Goal: Find specific page/section: Find specific page/section

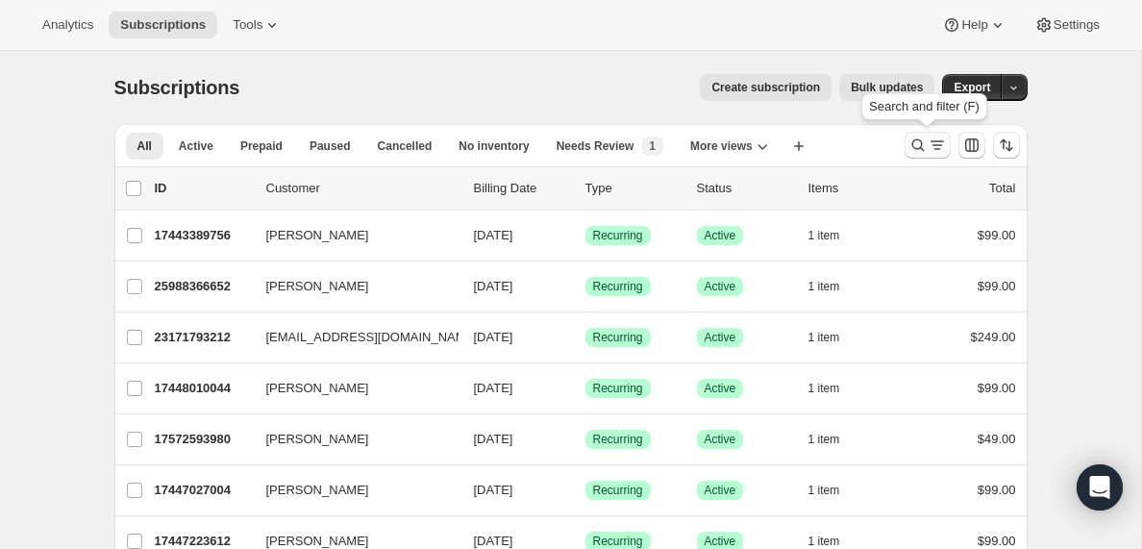
click at [938, 142] on icon "Search and filter results" at bounding box center [937, 145] width 19 height 19
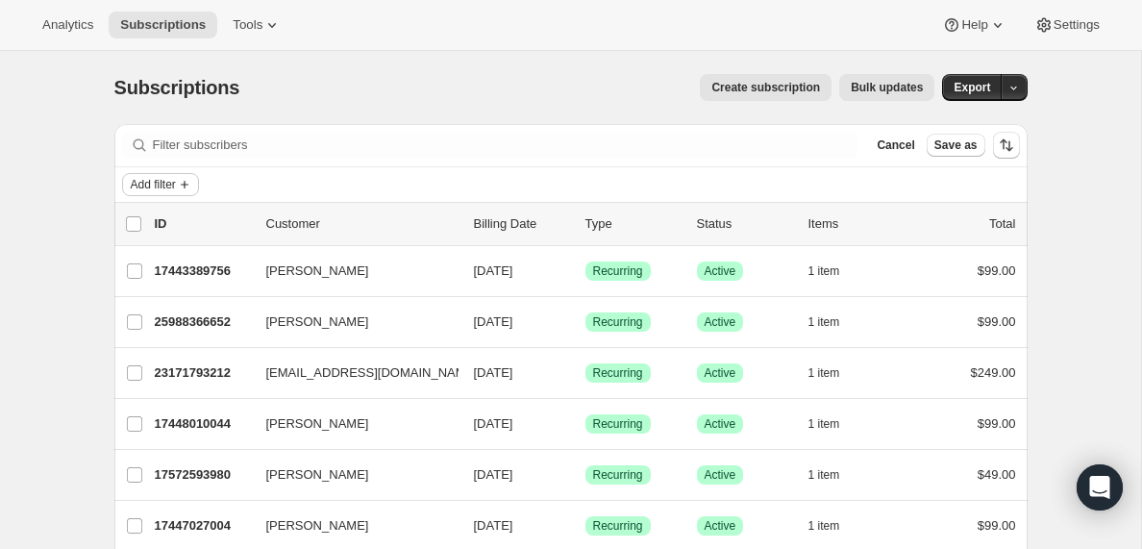
click at [170, 183] on span "Add filter" at bounding box center [153, 184] width 45 height 15
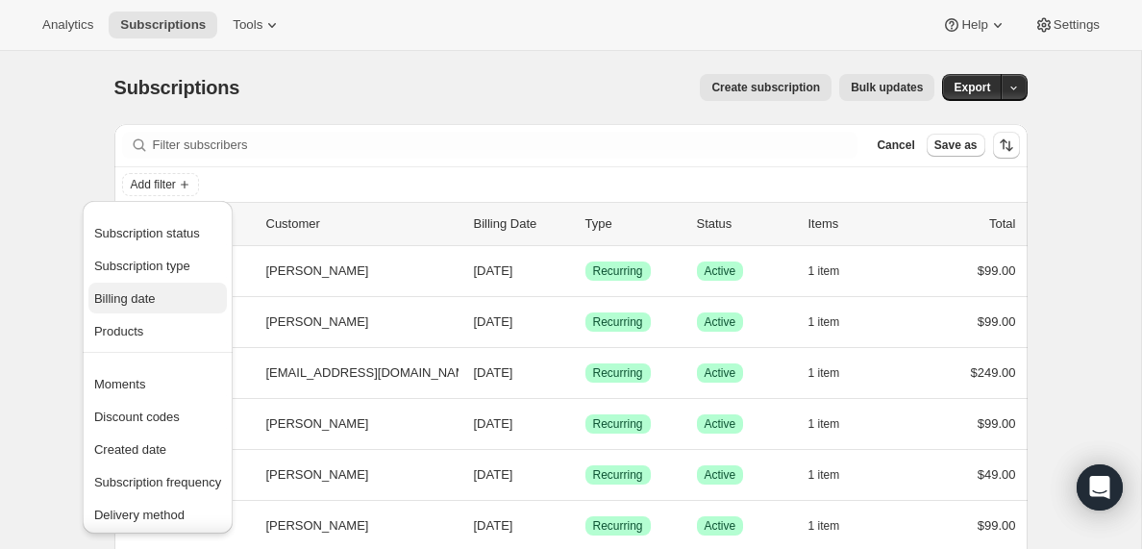
click at [135, 299] on span "Billing date" at bounding box center [125, 298] width 62 height 14
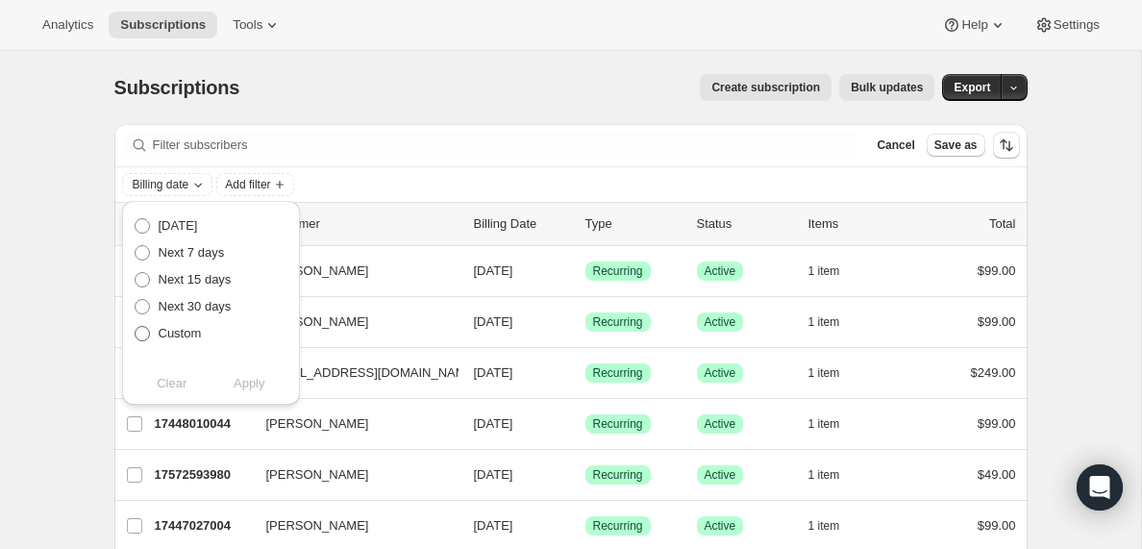
click at [144, 334] on span at bounding box center [142, 333] width 15 height 15
click at [136, 327] on input "Custom" at bounding box center [135, 326] width 1 height 1
radio input "true"
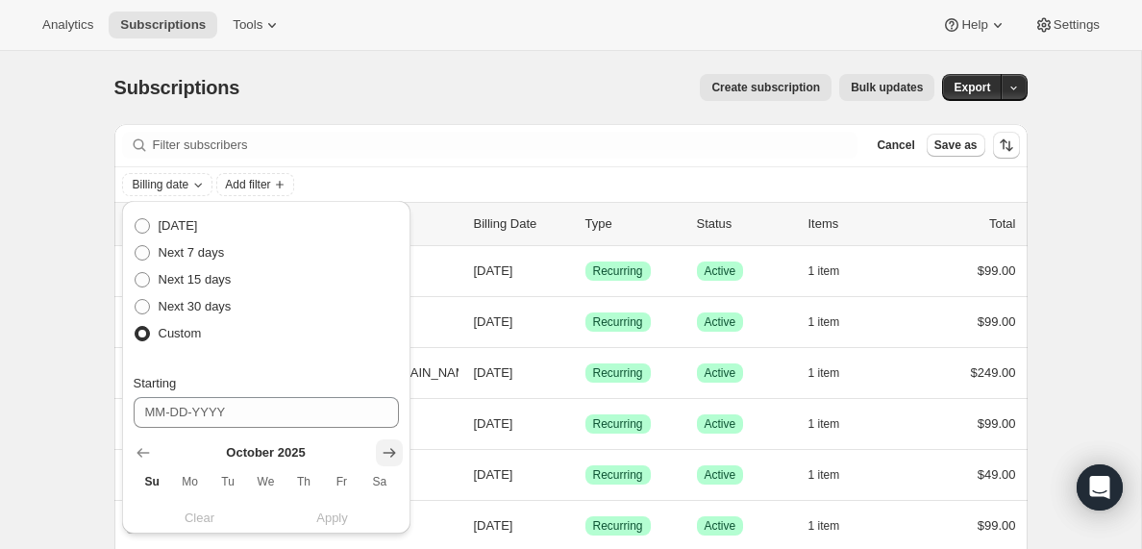
click at [390, 453] on icon "Show next month, November 2025" at bounding box center [389, 453] width 13 height 10
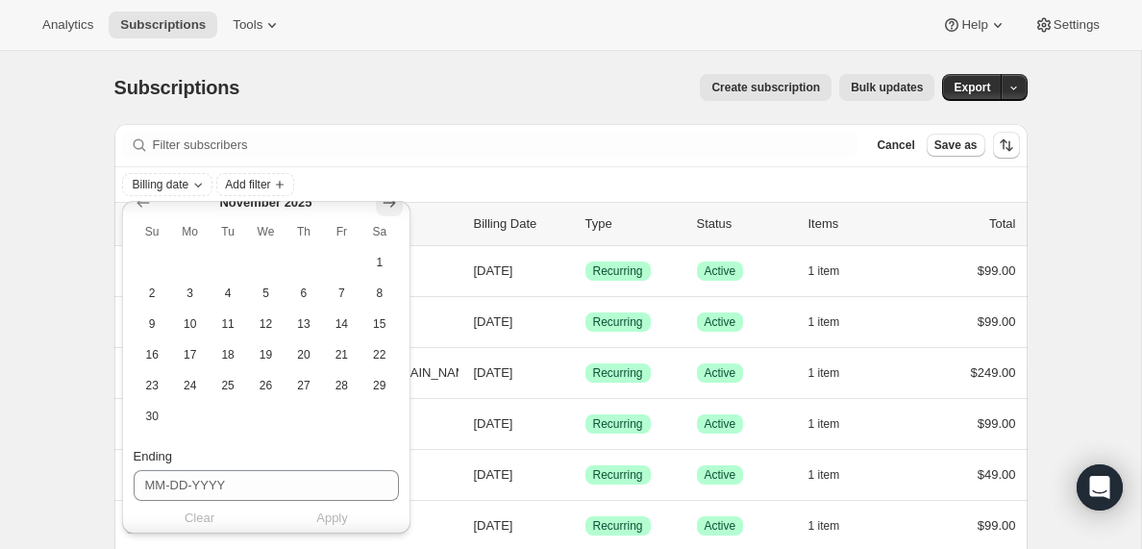
scroll to position [255, 0]
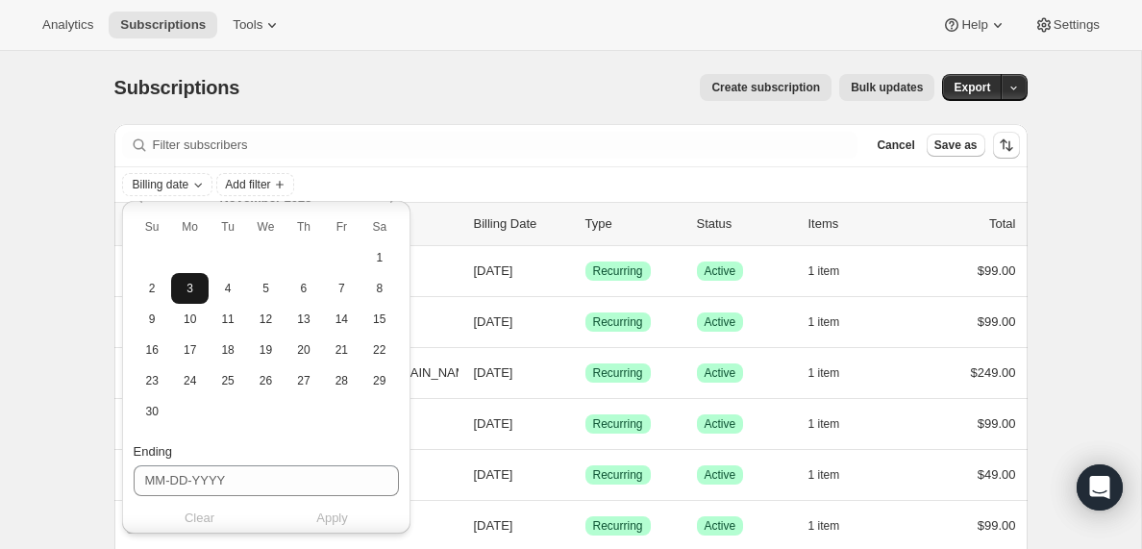
click at [198, 291] on span "3" at bounding box center [190, 288] width 22 height 15
type input "[DATE]"
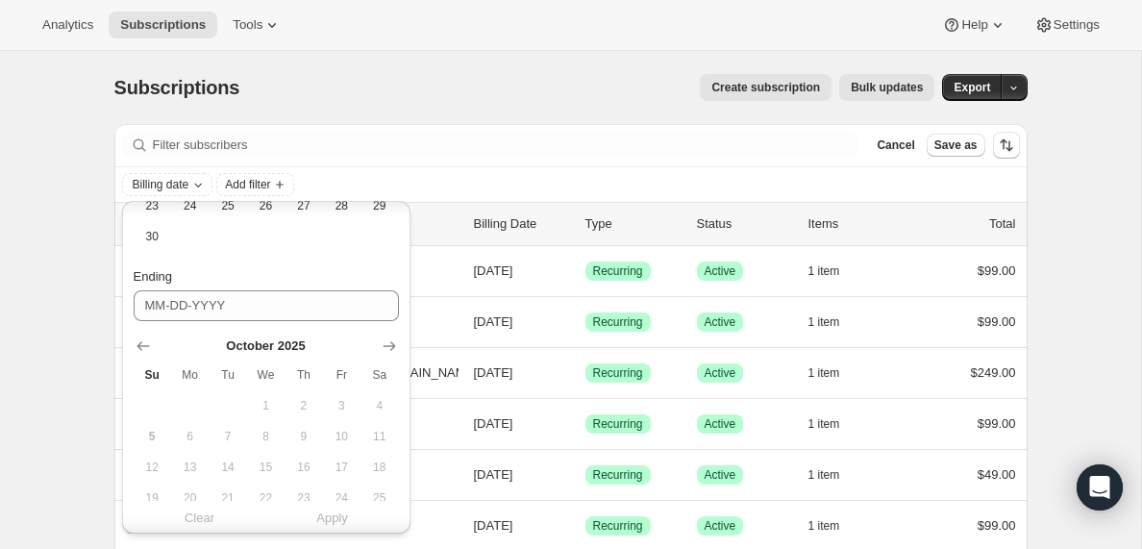
scroll to position [438, 0]
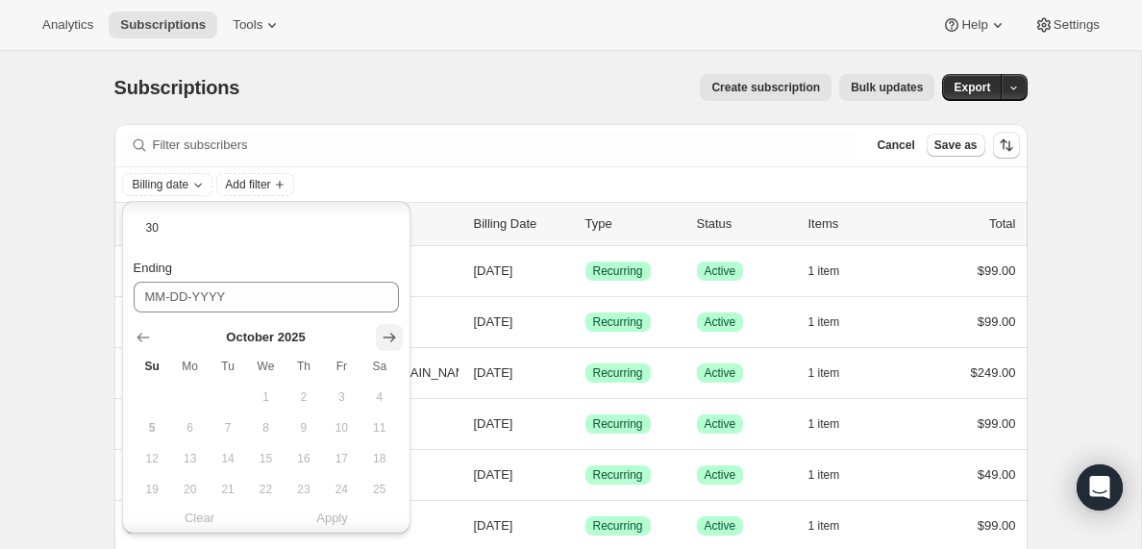
click at [391, 334] on icon "Show next month, November 2025" at bounding box center [389, 337] width 19 height 19
click at [269, 429] on span "5" at bounding box center [266, 427] width 22 height 15
type input "[DATE]"
click at [338, 518] on span "Apply" at bounding box center [332, 518] width 32 height 19
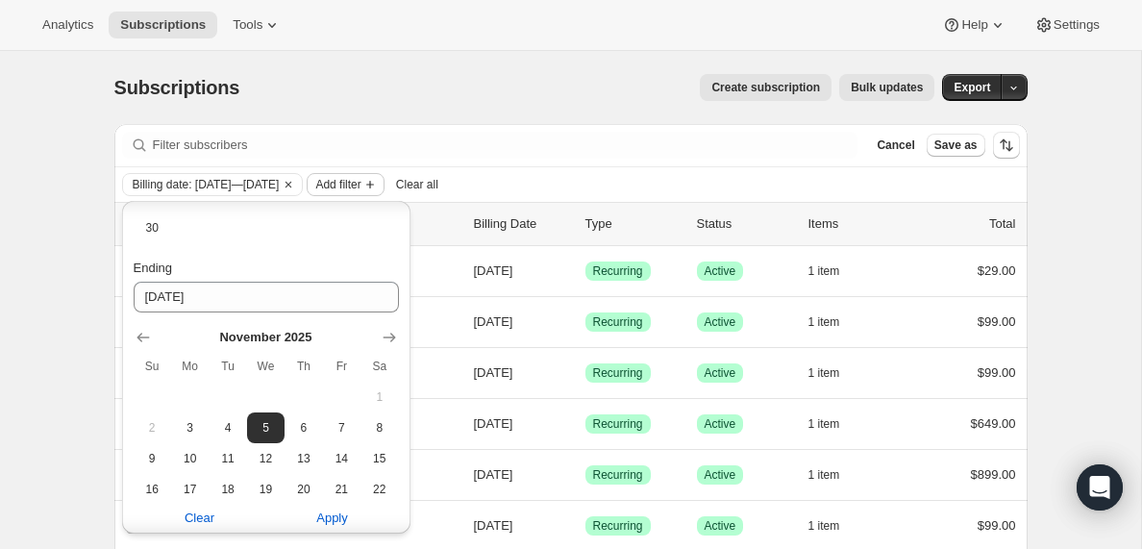
click at [361, 186] on span "Add filter" at bounding box center [337, 184] width 45 height 15
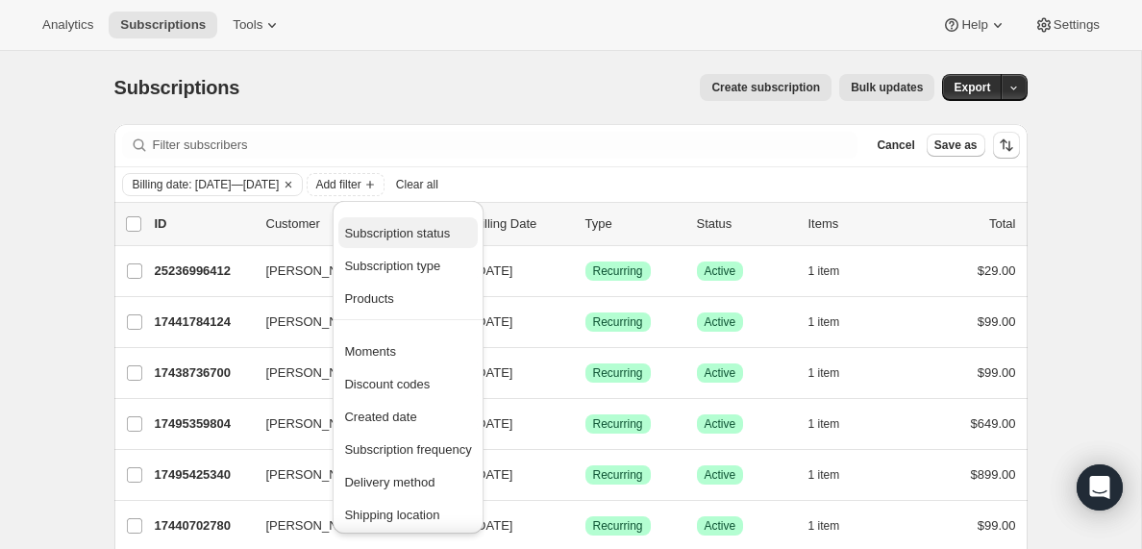
click at [398, 233] on span "Subscription status" at bounding box center [397, 233] width 106 height 14
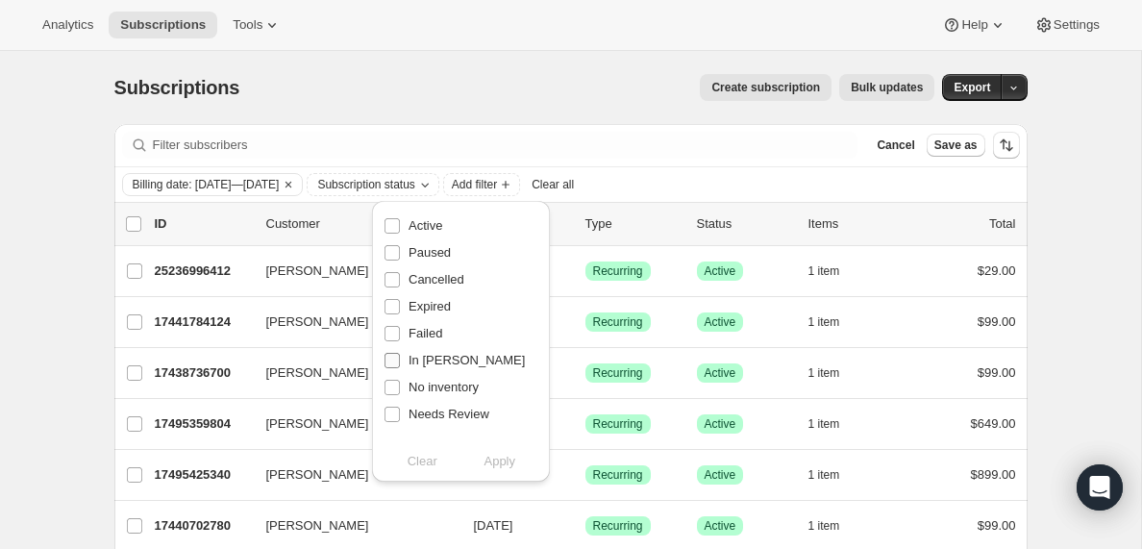
click at [393, 357] on input "In [PERSON_NAME]" at bounding box center [392, 360] width 15 height 15
checkbox input "true"
click at [506, 466] on span "Apply" at bounding box center [500, 461] width 32 height 19
click at [494, 467] on span "Apply" at bounding box center [500, 461] width 32 height 19
click at [134, 222] on input "0 selected" at bounding box center [133, 223] width 15 height 15
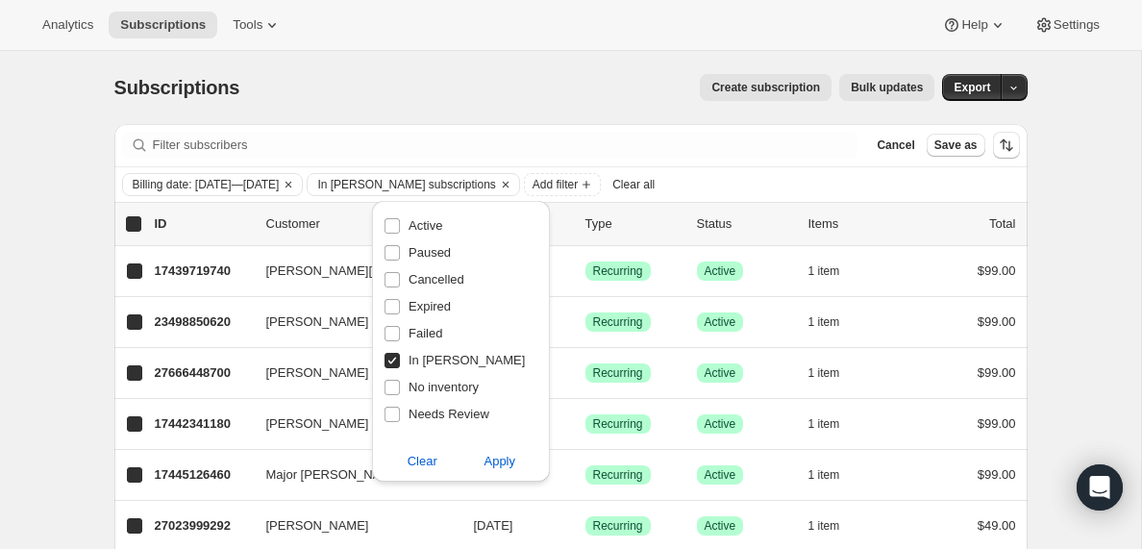
checkbox input "true"
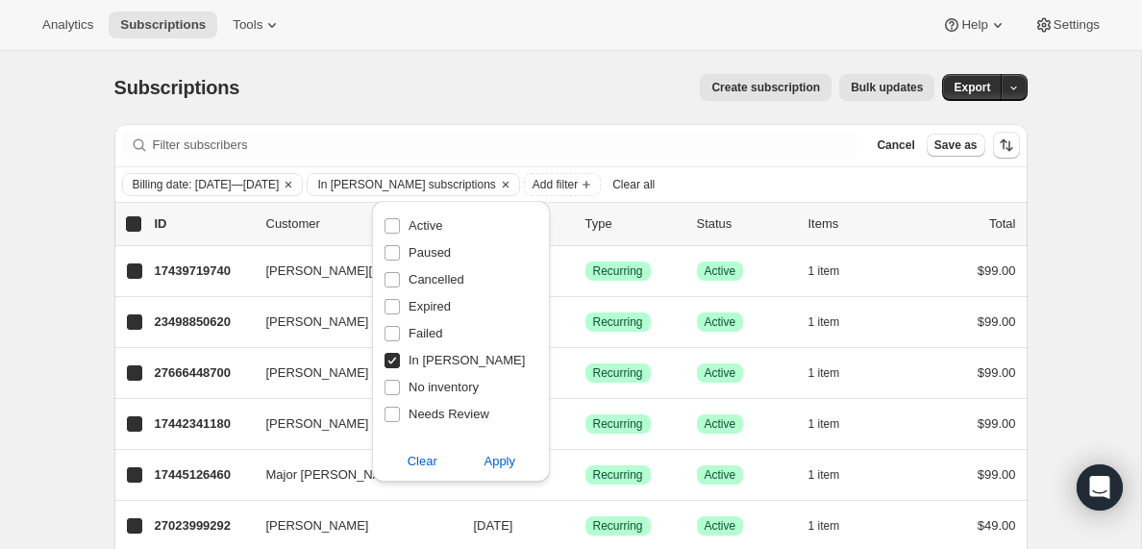
checkbox input "true"
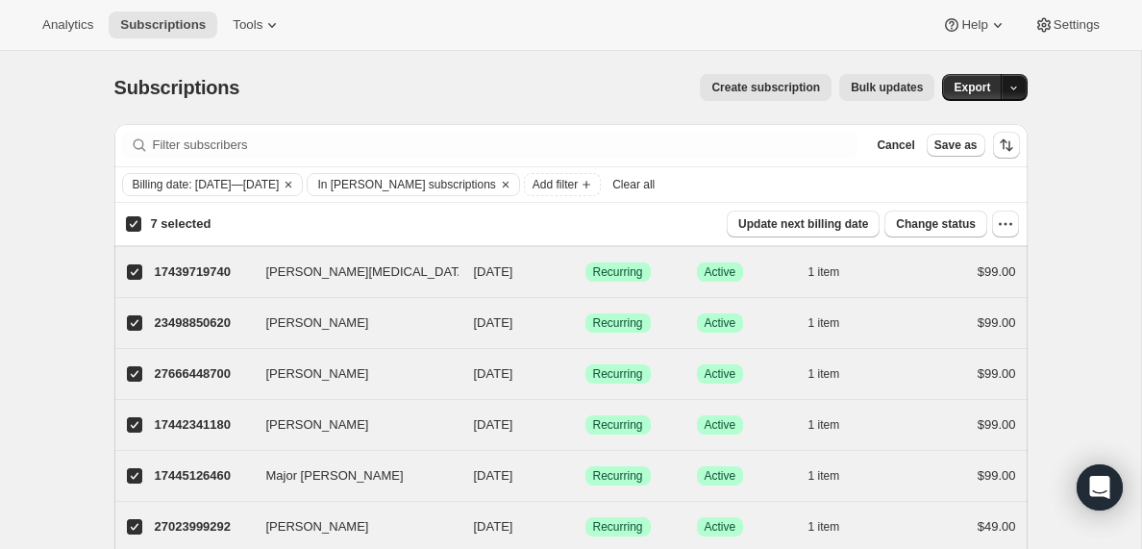
click at [1017, 88] on icon "button" at bounding box center [1014, 88] width 13 height 13
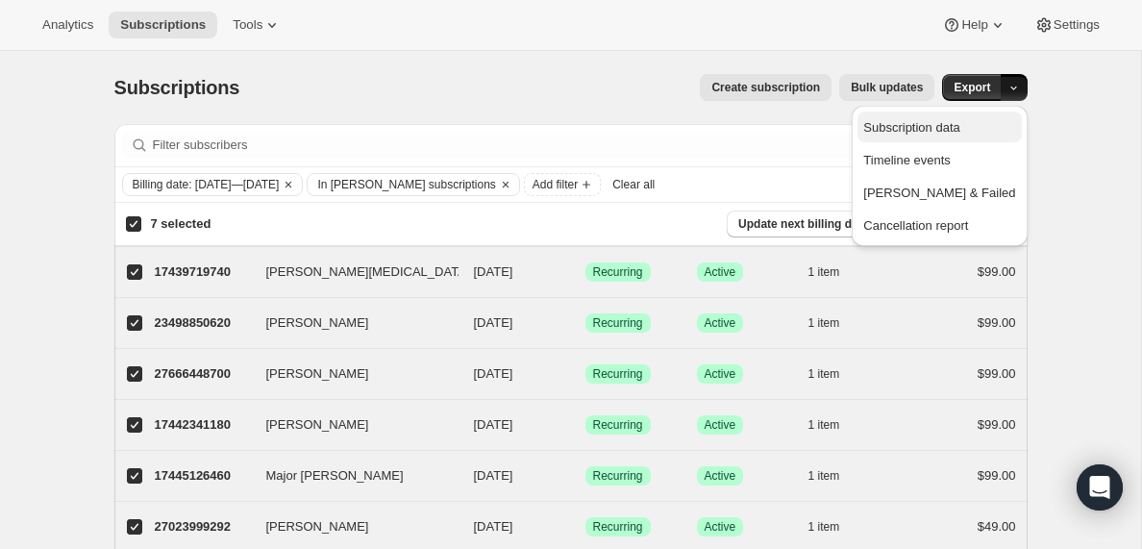
click at [931, 130] on span "Subscription data" at bounding box center [912, 127] width 96 height 14
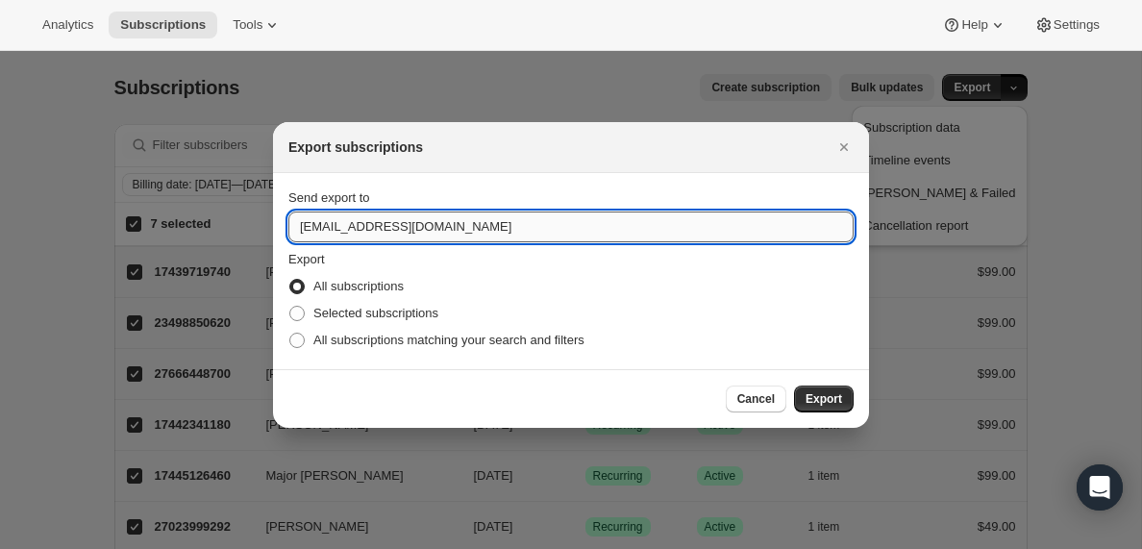
click at [347, 227] on input "[EMAIL_ADDRESS][DOMAIN_NAME]" at bounding box center [570, 227] width 565 height 31
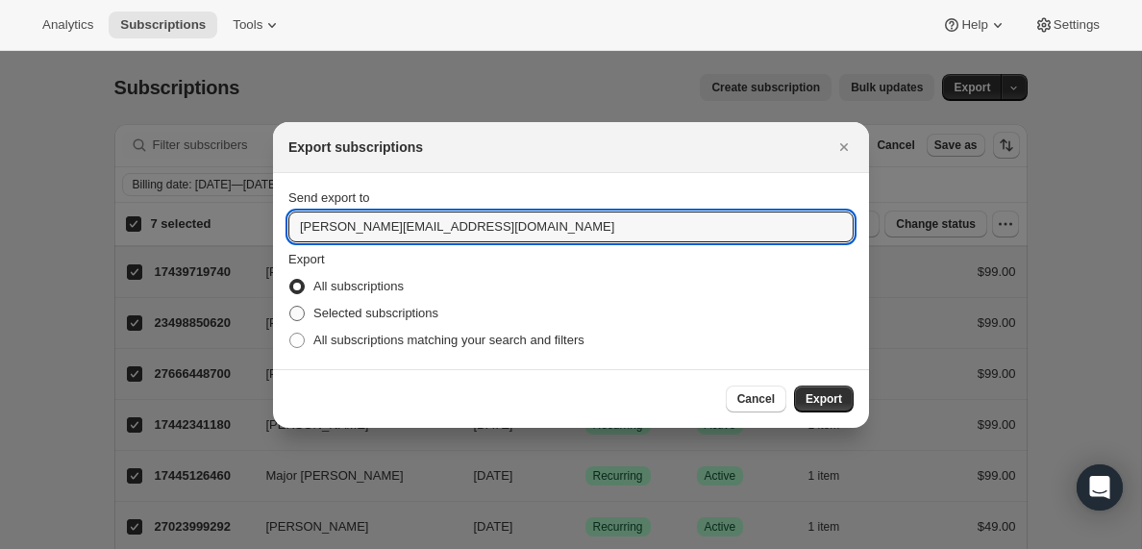
type input "[PERSON_NAME][EMAIL_ADDRESS][DOMAIN_NAME]"
click at [300, 313] on span ":ra:" at bounding box center [296, 313] width 15 height 15
click at [290, 307] on input "Selected subscriptions" at bounding box center [289, 306] width 1 height 1
radio input "true"
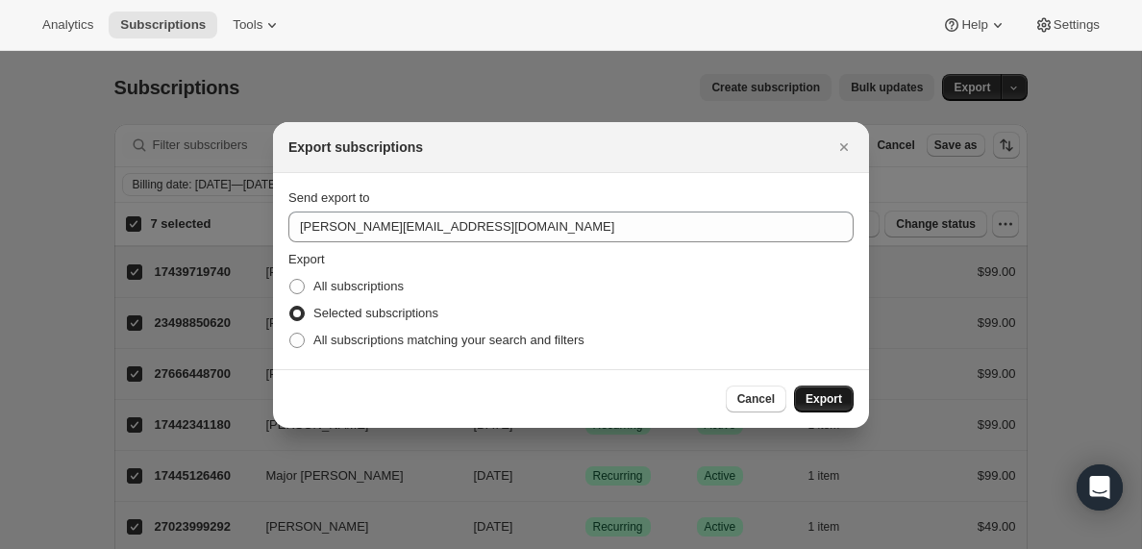
click at [826, 404] on span "Export" at bounding box center [824, 398] width 37 height 15
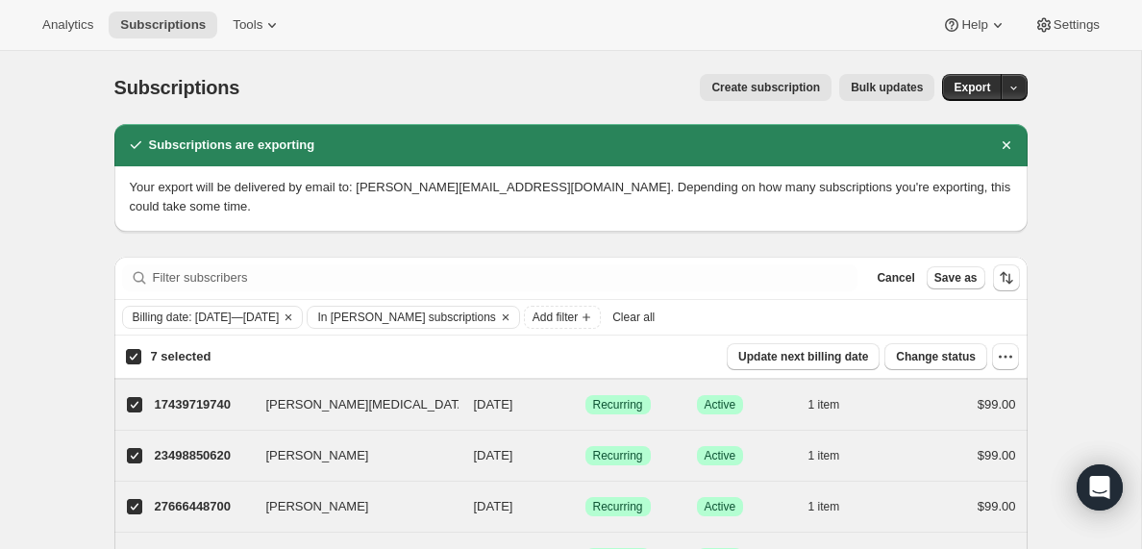
click at [655, 321] on span "Clear all" at bounding box center [634, 317] width 42 height 15
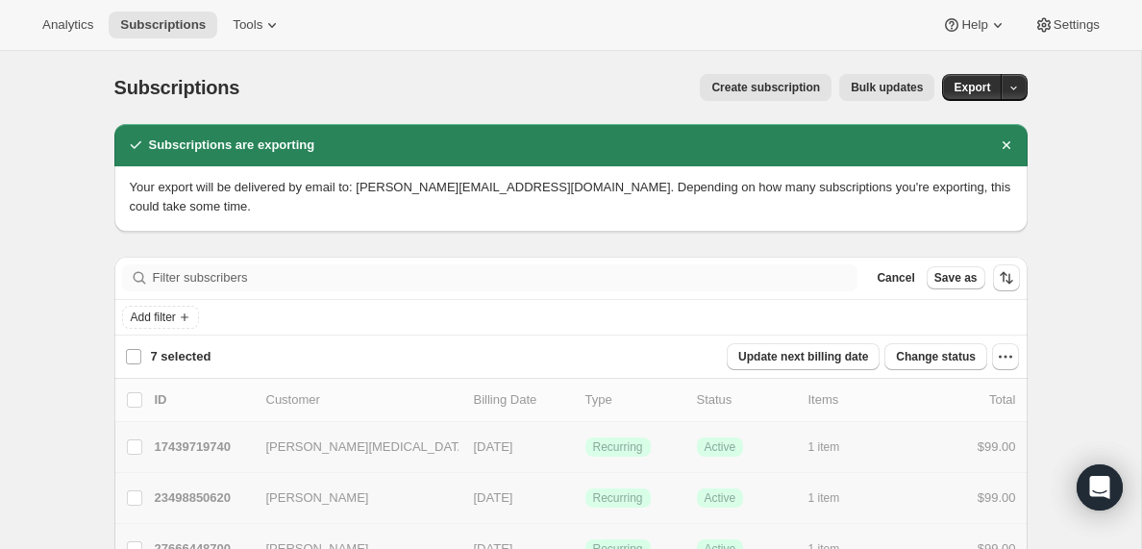
checkbox input "false"
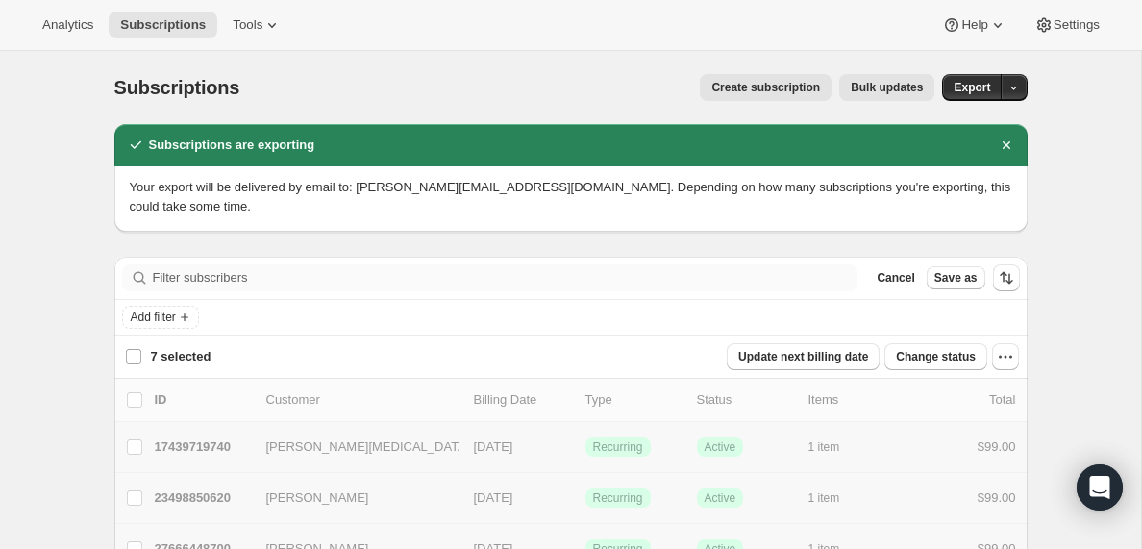
checkbox input "false"
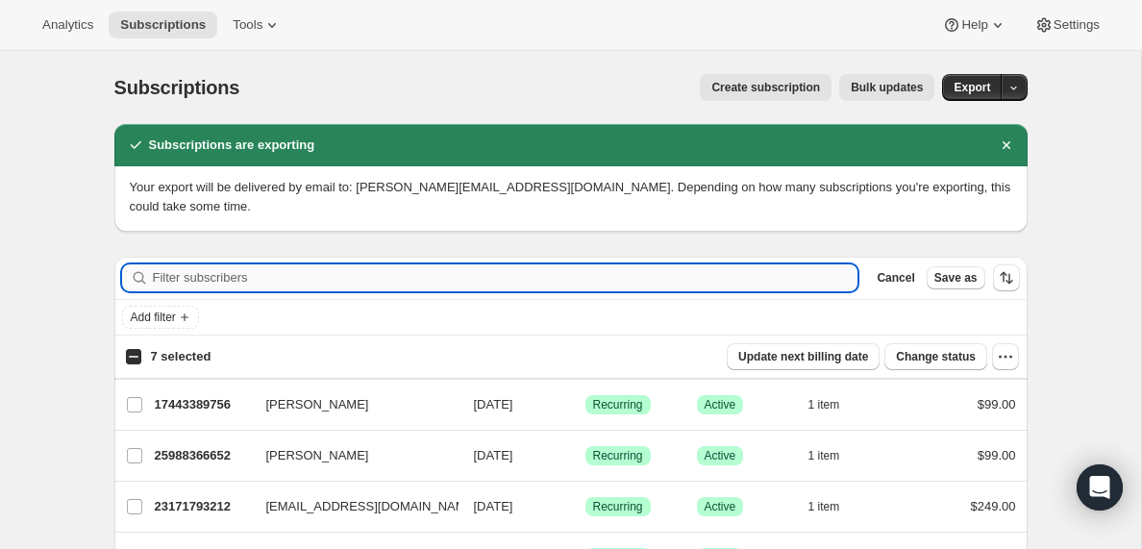
click at [196, 276] on input "Filter subscribers" at bounding box center [506, 277] width 706 height 27
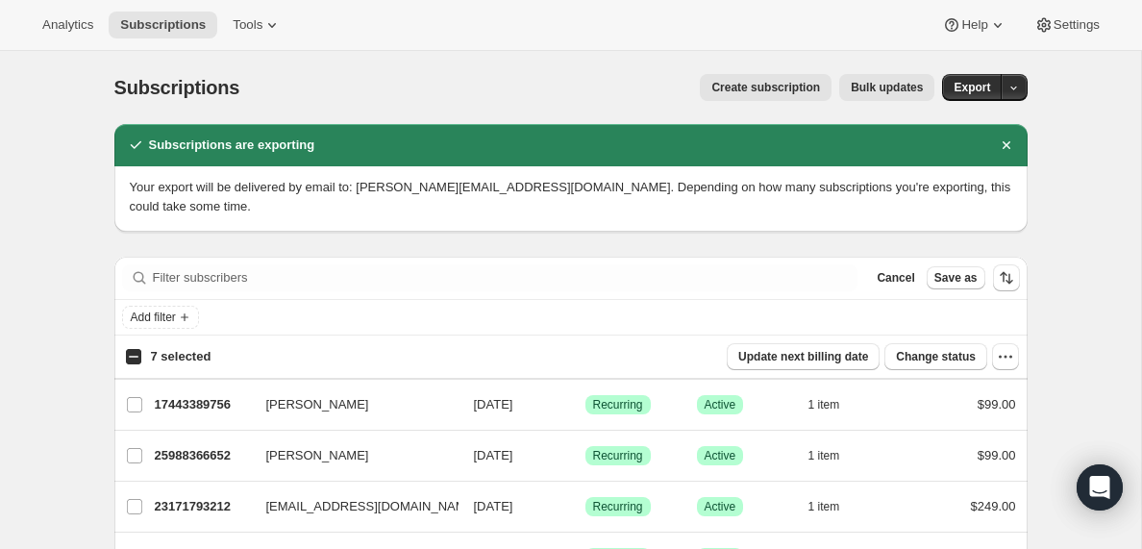
click at [134, 358] on input "7 selected" at bounding box center [133, 356] width 15 height 15
checkbox input "true"
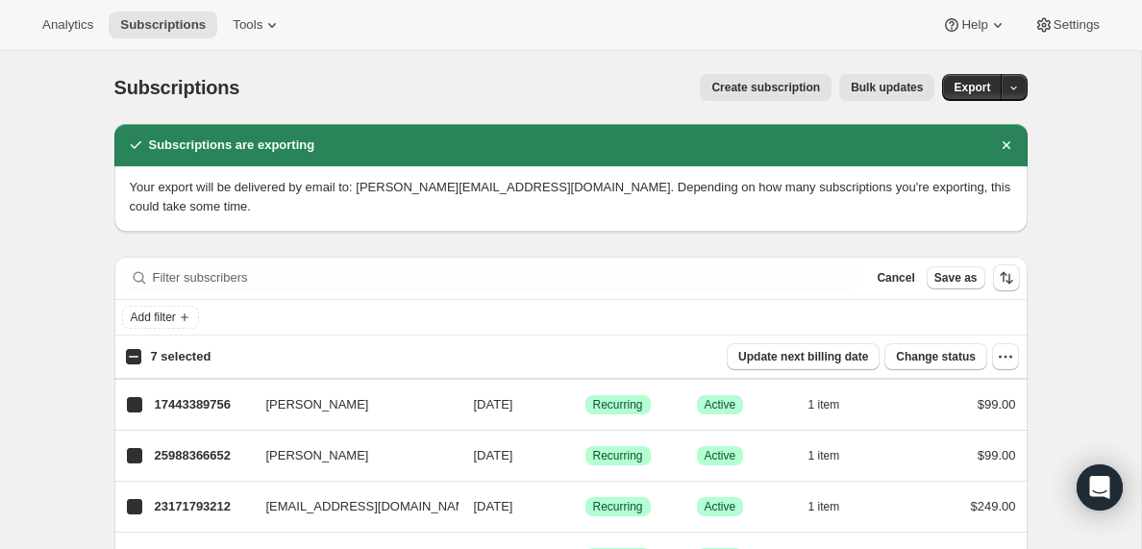
checkbox input "true"
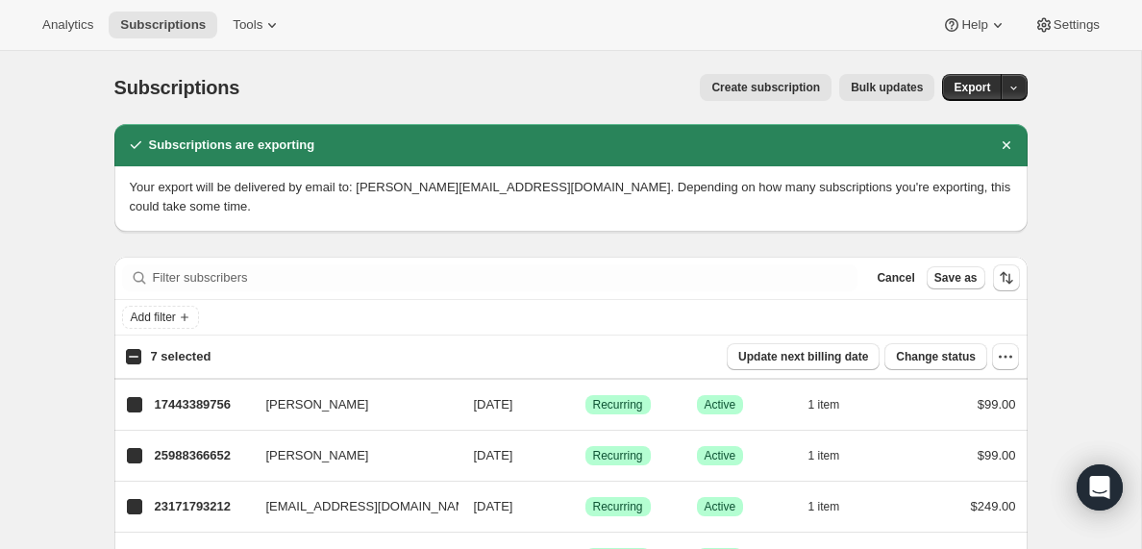
checkbox input "true"
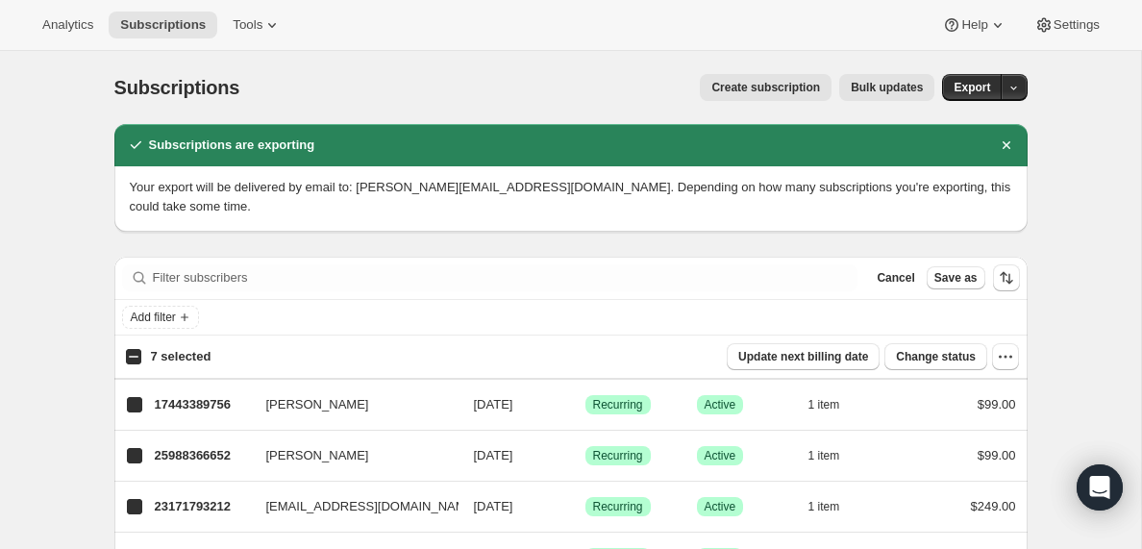
checkbox input "true"
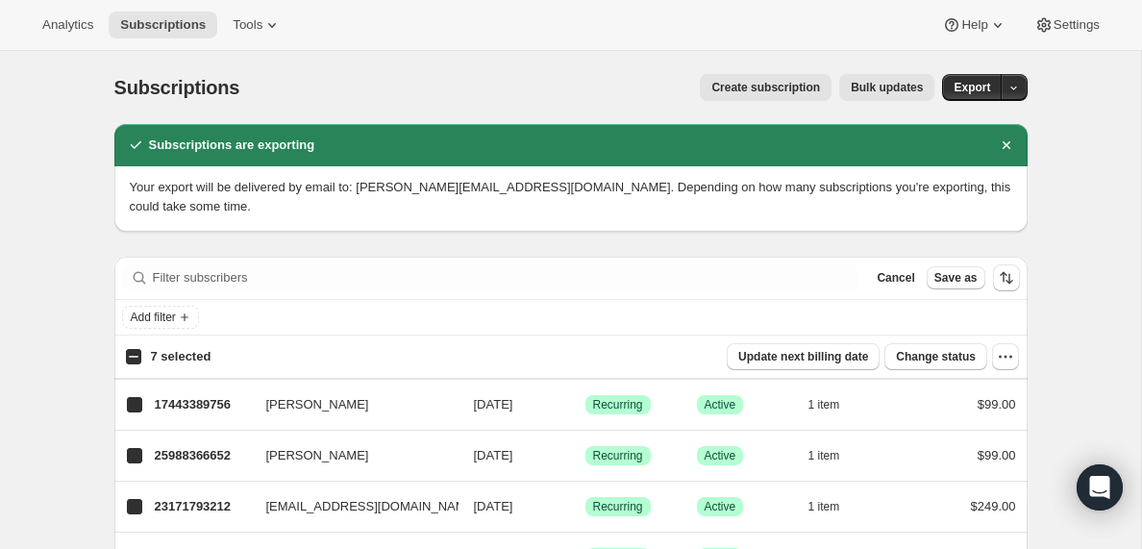
checkbox input "true"
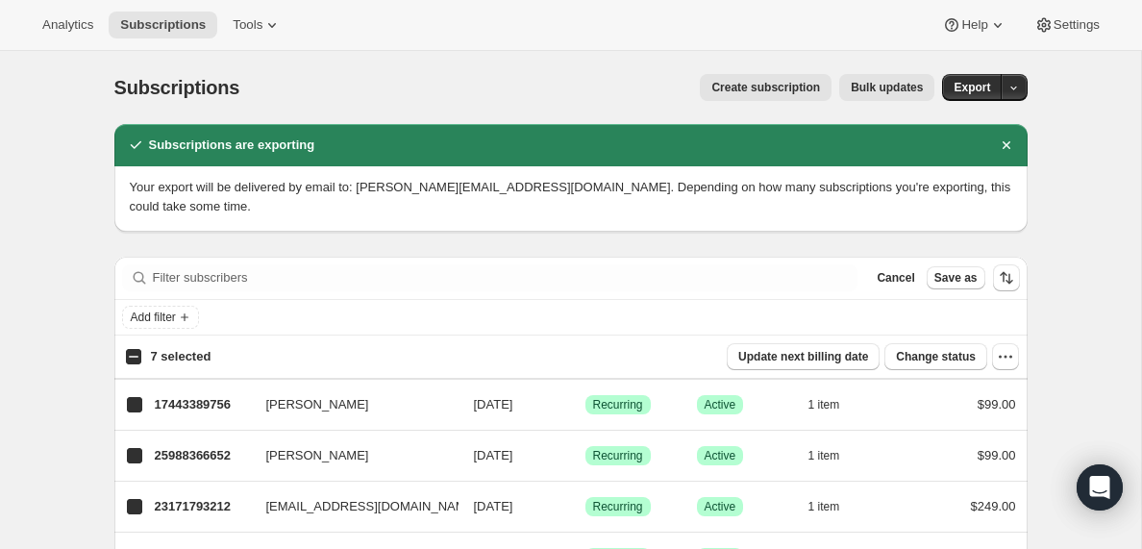
checkbox input "true"
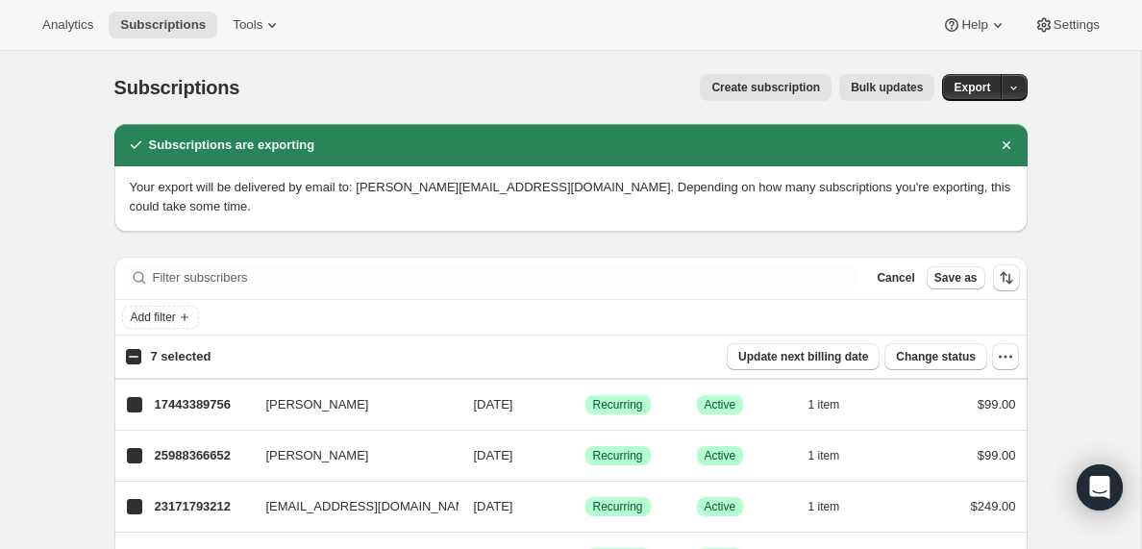
checkbox input "true"
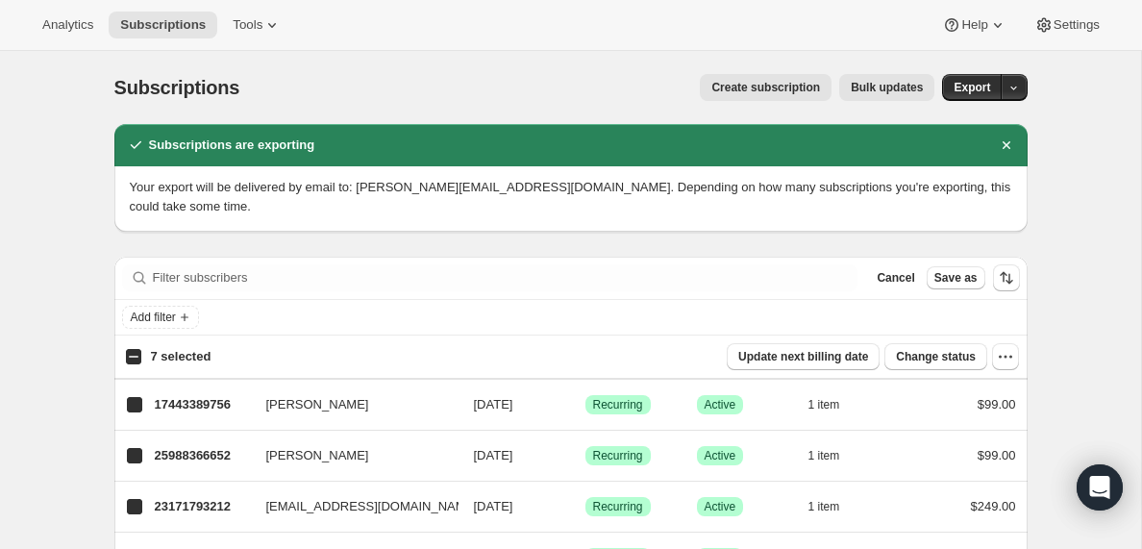
checkbox input "true"
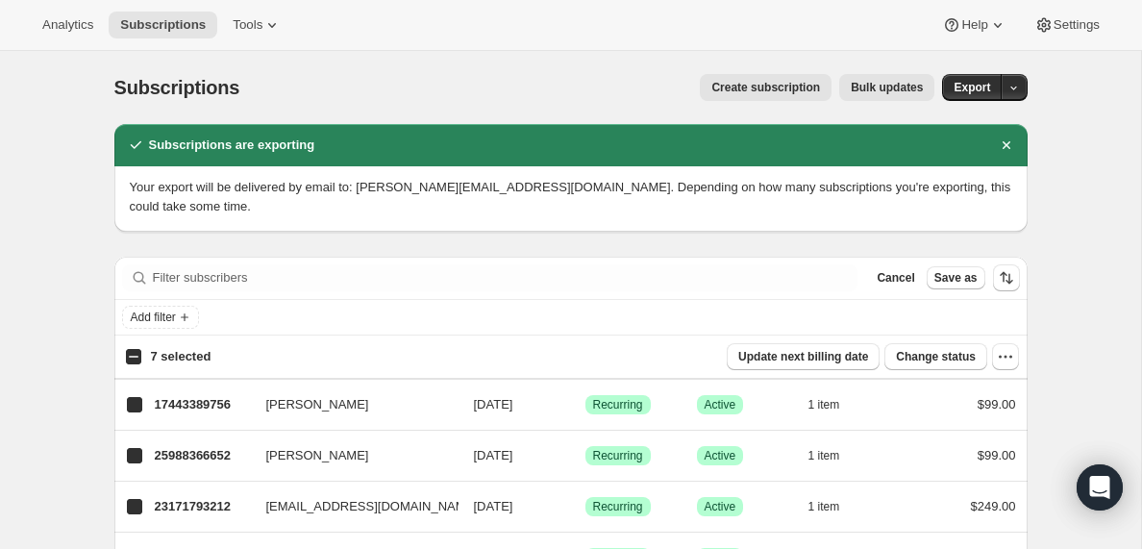
checkbox input "true"
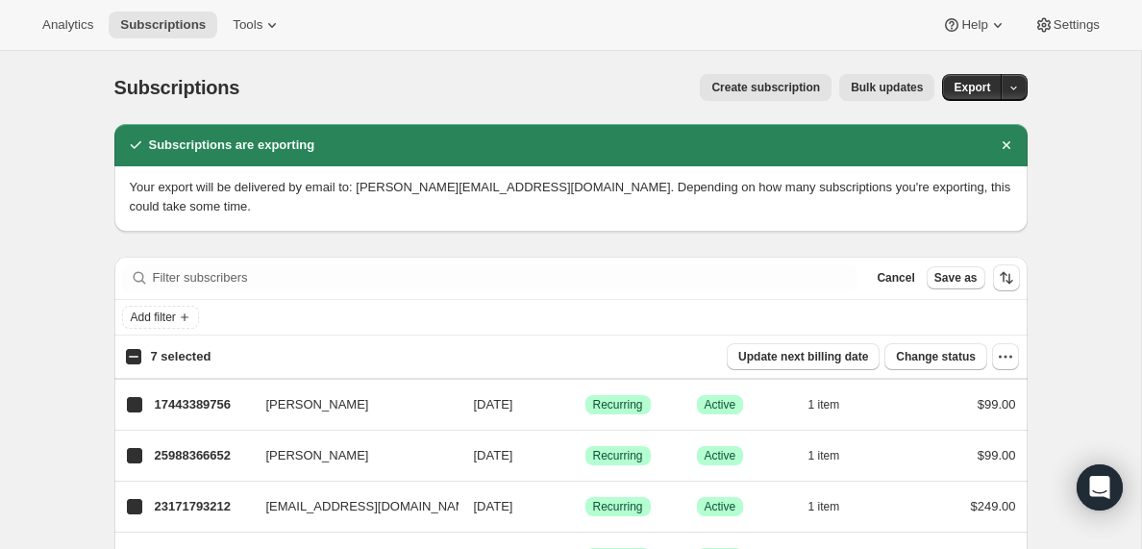
checkbox input "true"
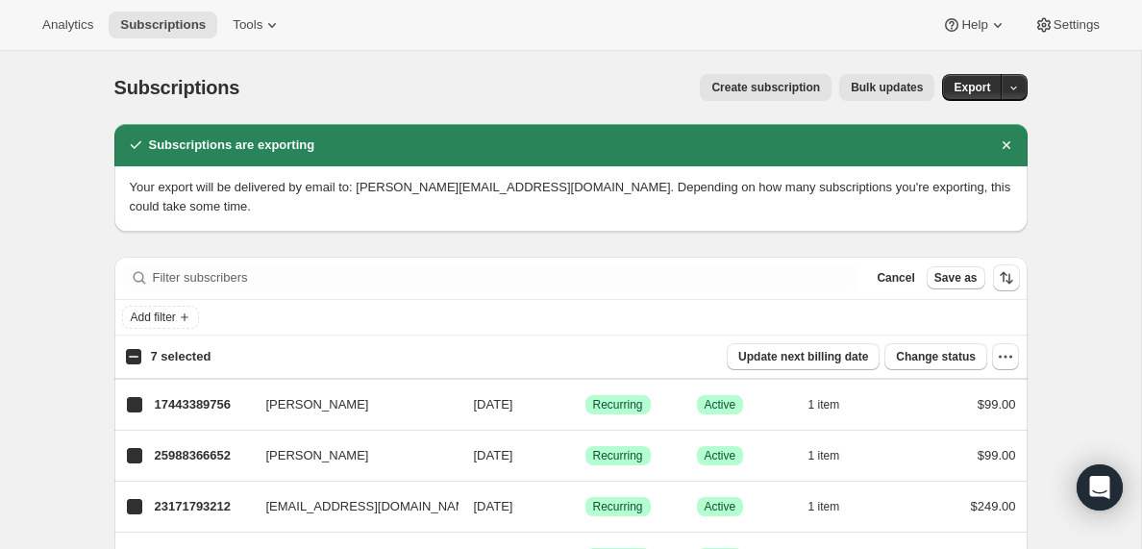
checkbox input "true"
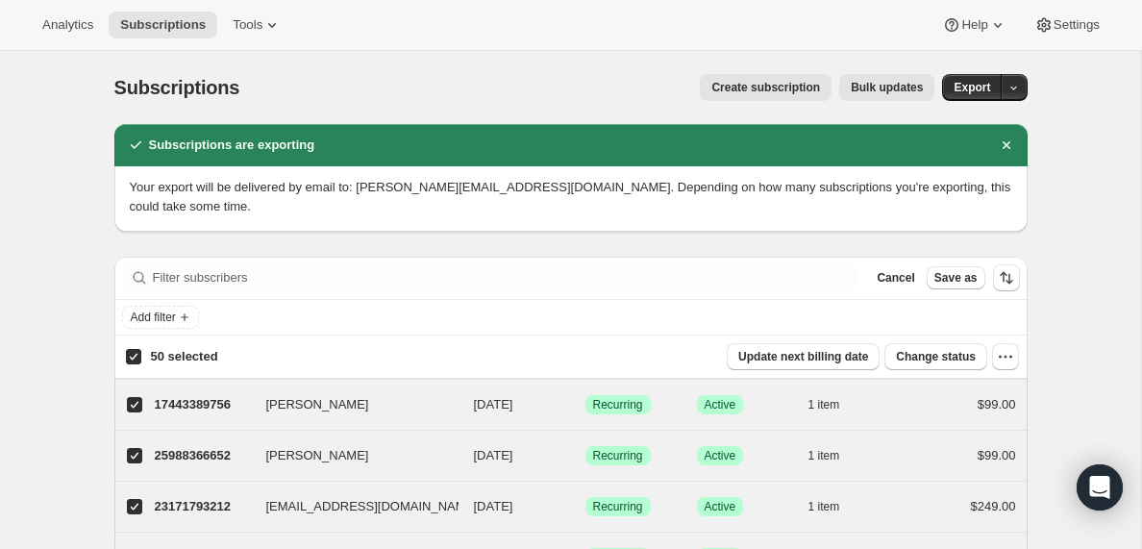
click at [134, 356] on input "50 selected" at bounding box center [133, 356] width 15 height 15
checkbox input "false"
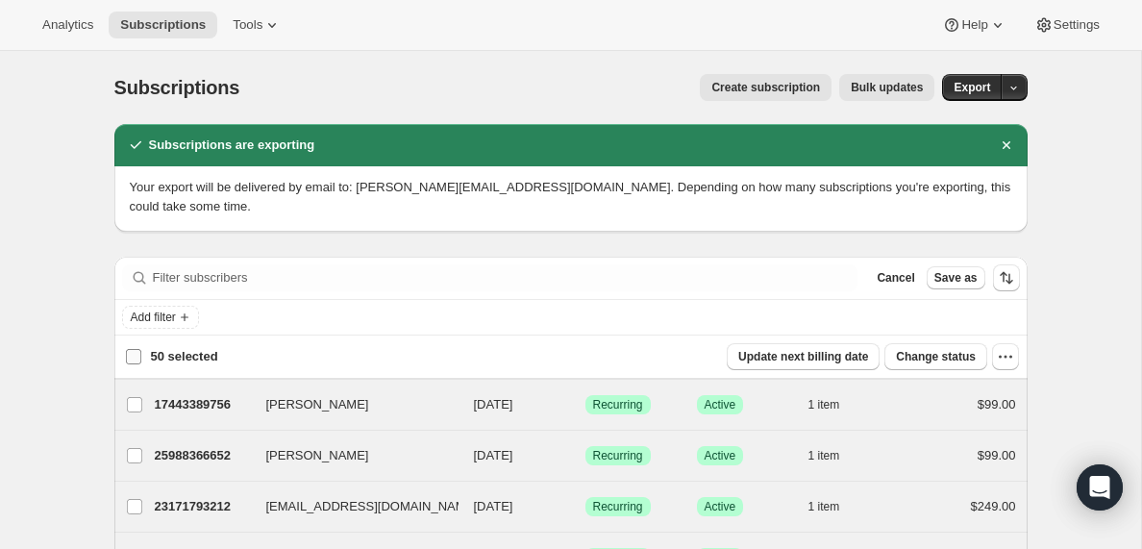
checkbox input "false"
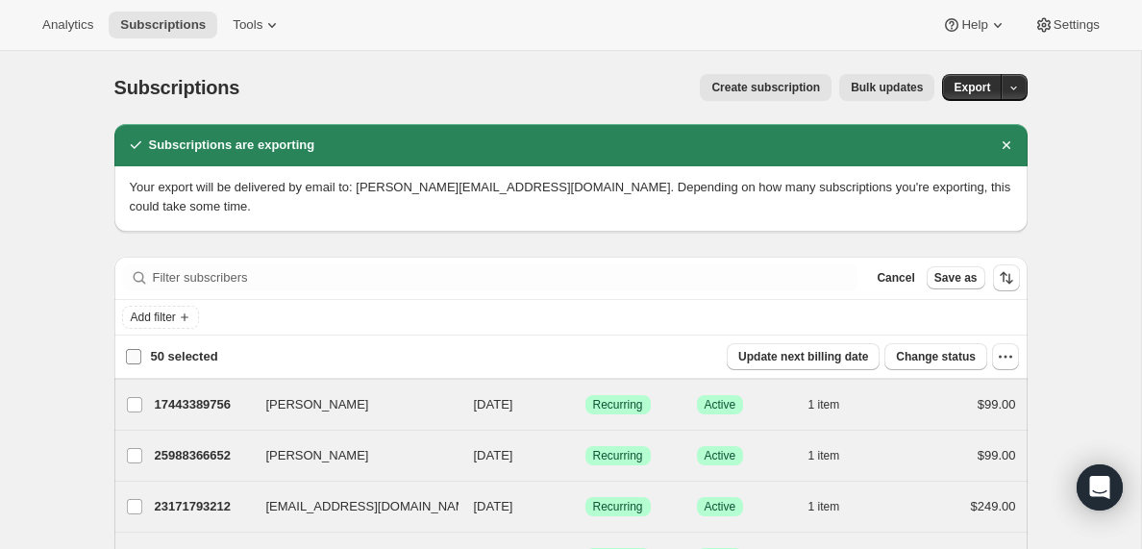
checkbox input "false"
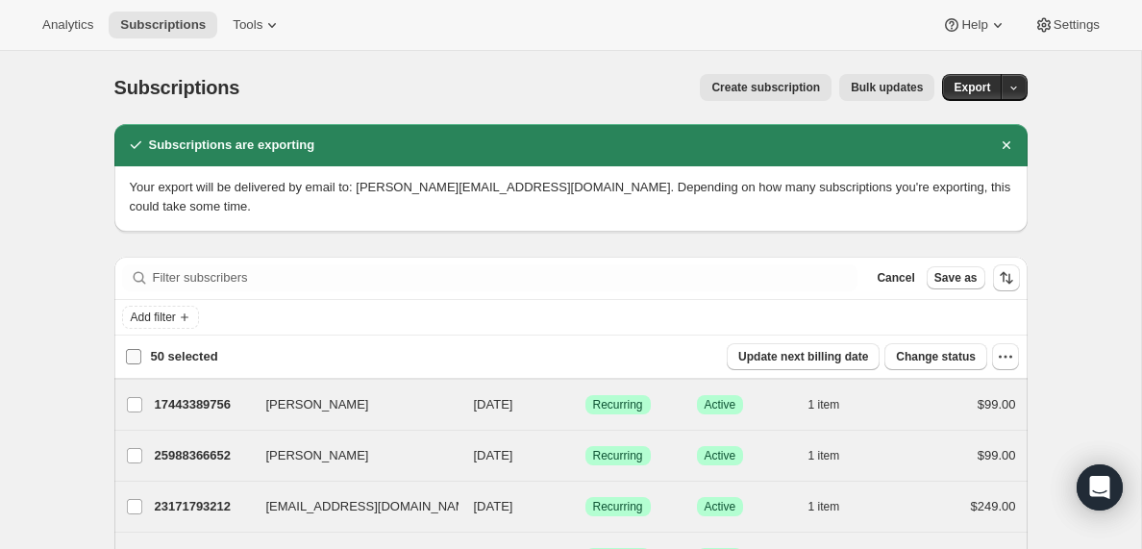
checkbox input "false"
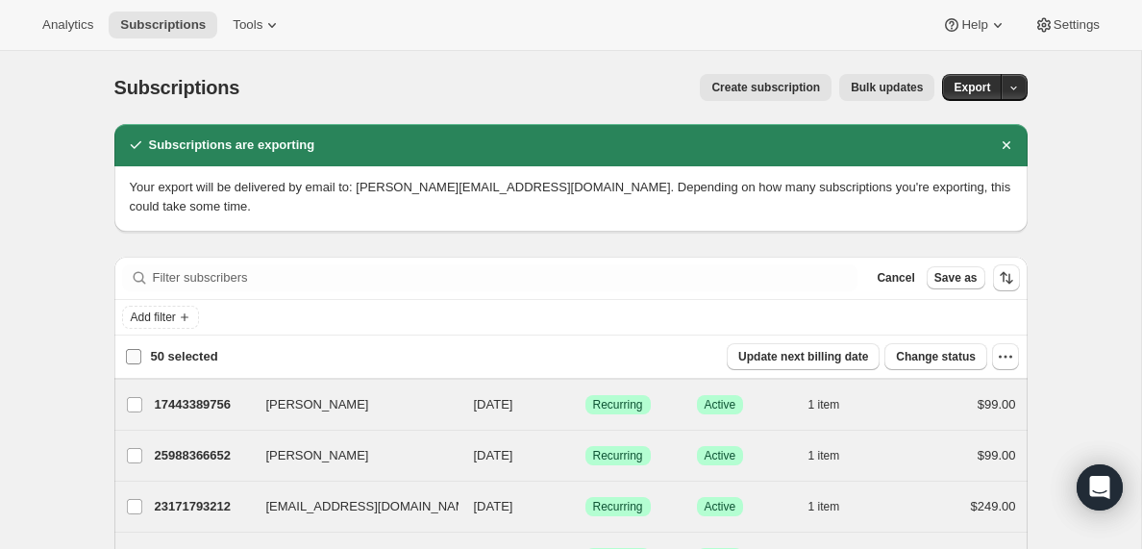
checkbox input "false"
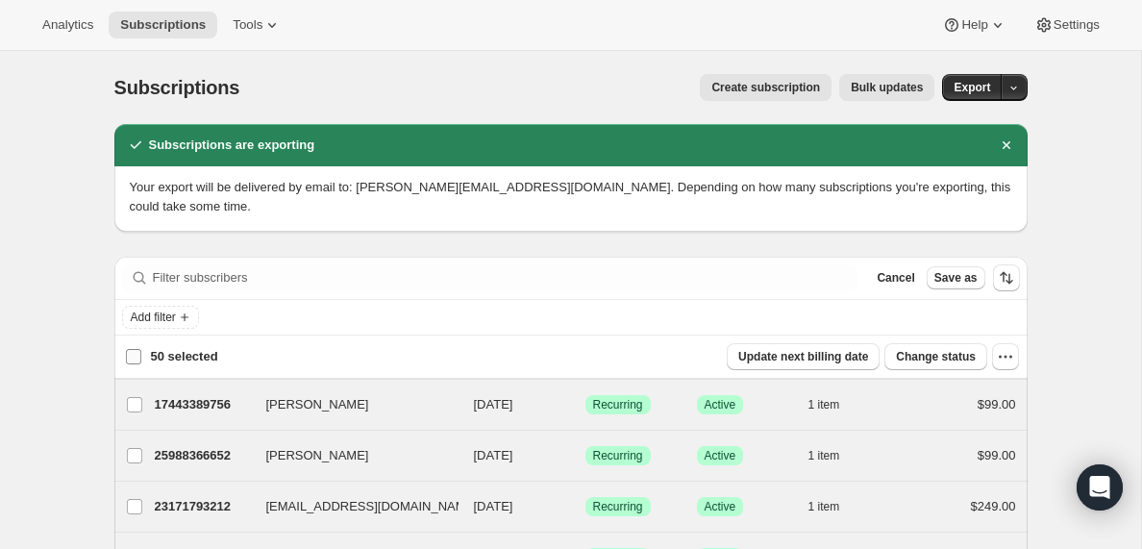
checkbox input "false"
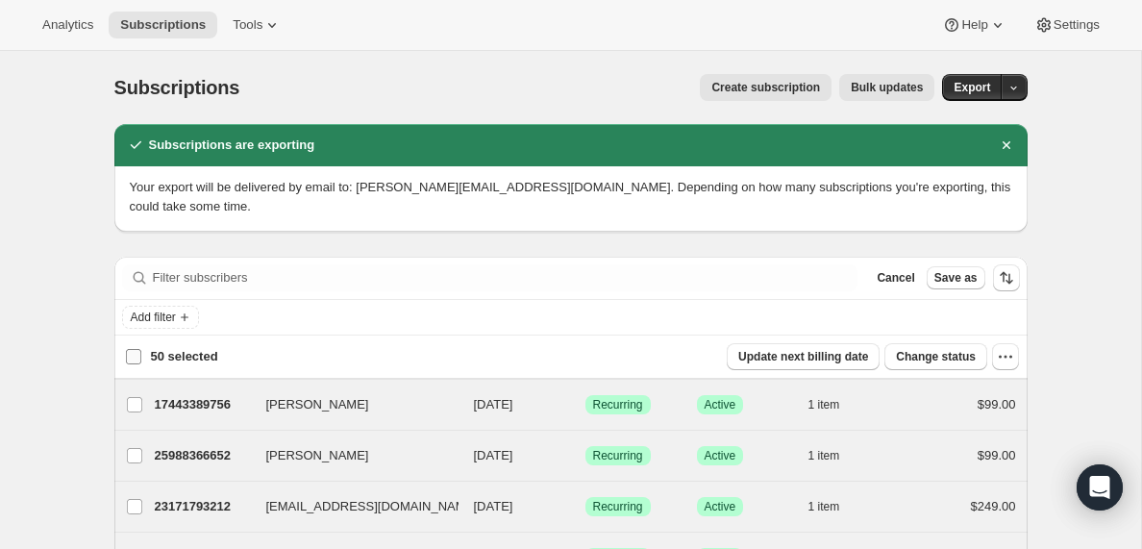
checkbox input "false"
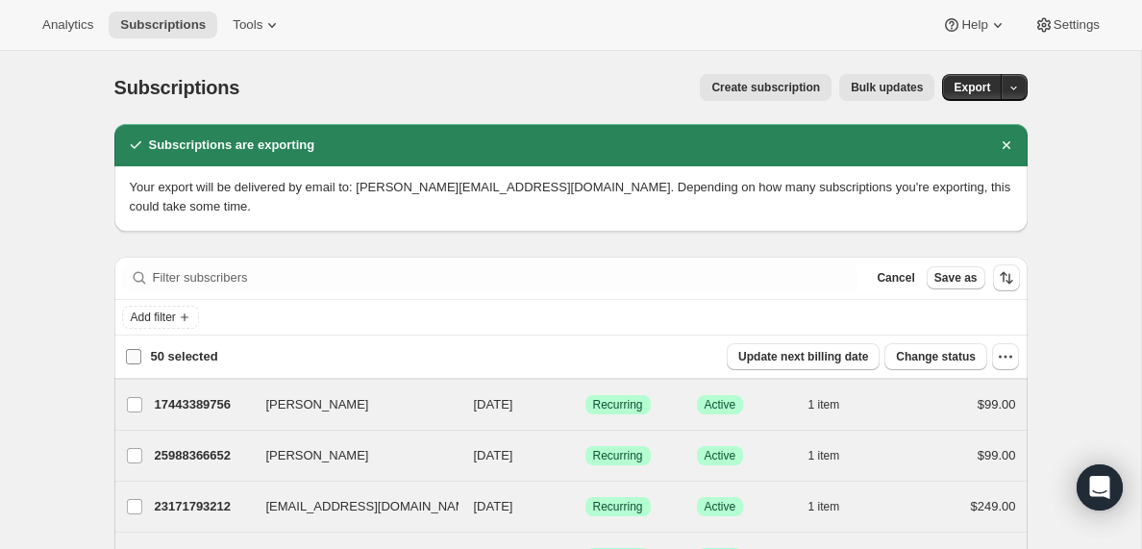
checkbox input "false"
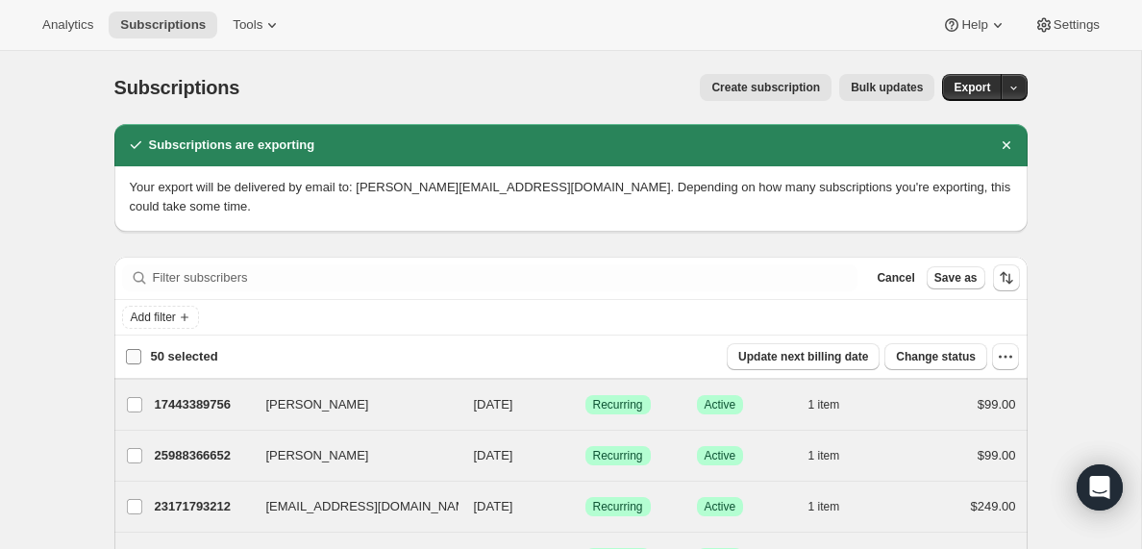
checkbox input "false"
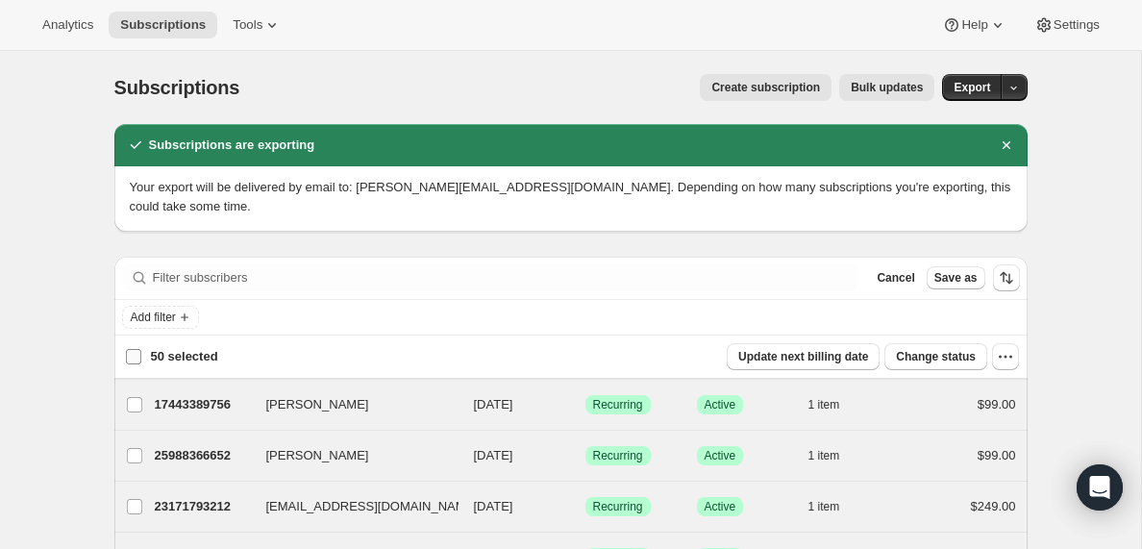
checkbox input "false"
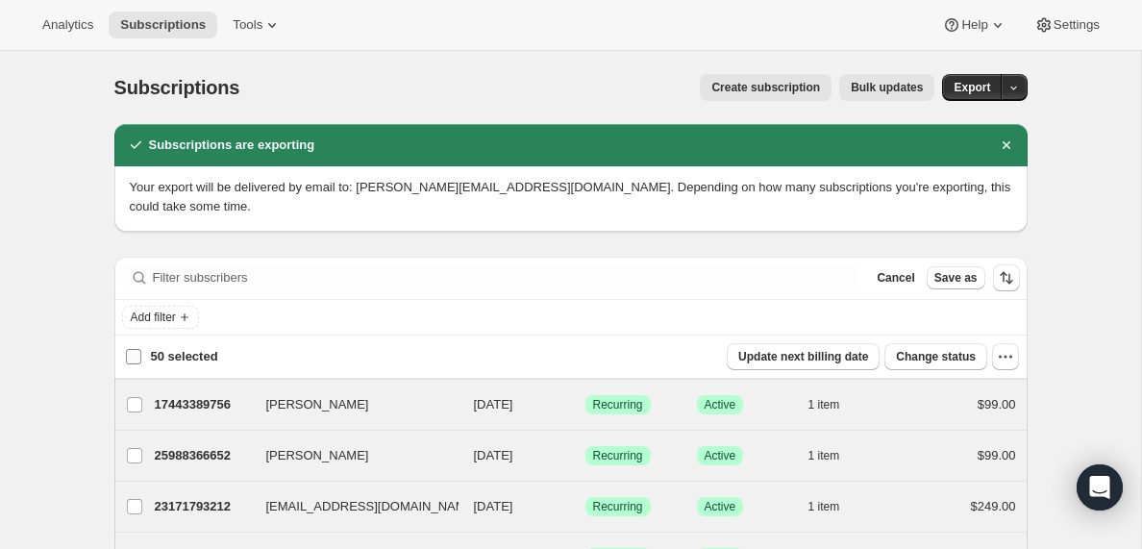
checkbox input "false"
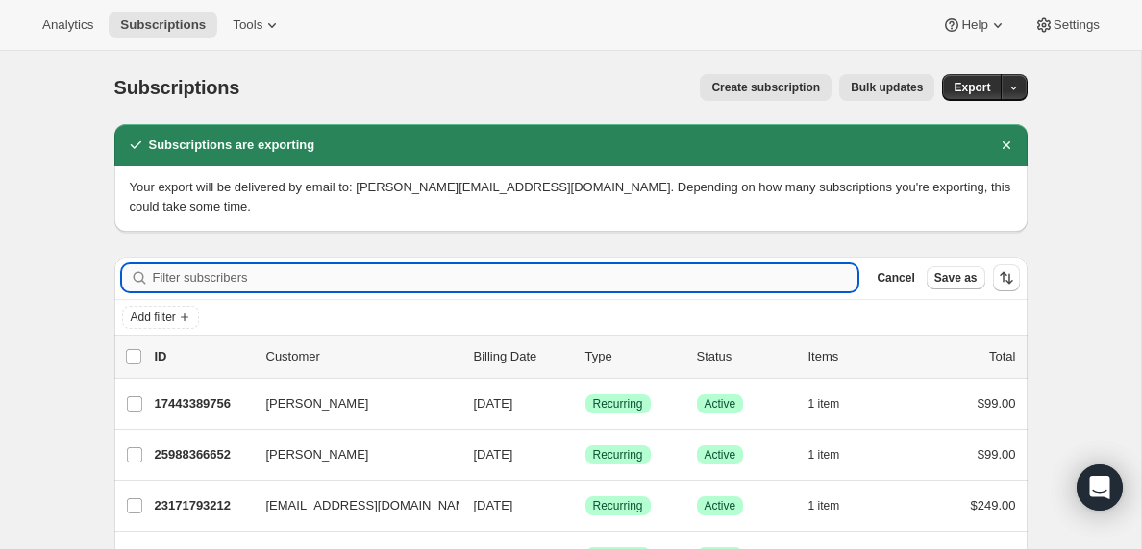
click at [175, 277] on input "Filter subscribers" at bounding box center [506, 277] width 706 height 27
paste input "[EMAIL_ADDRESS][DOMAIN_NAME]"
type input "[EMAIL_ADDRESS][DOMAIN_NAME]"
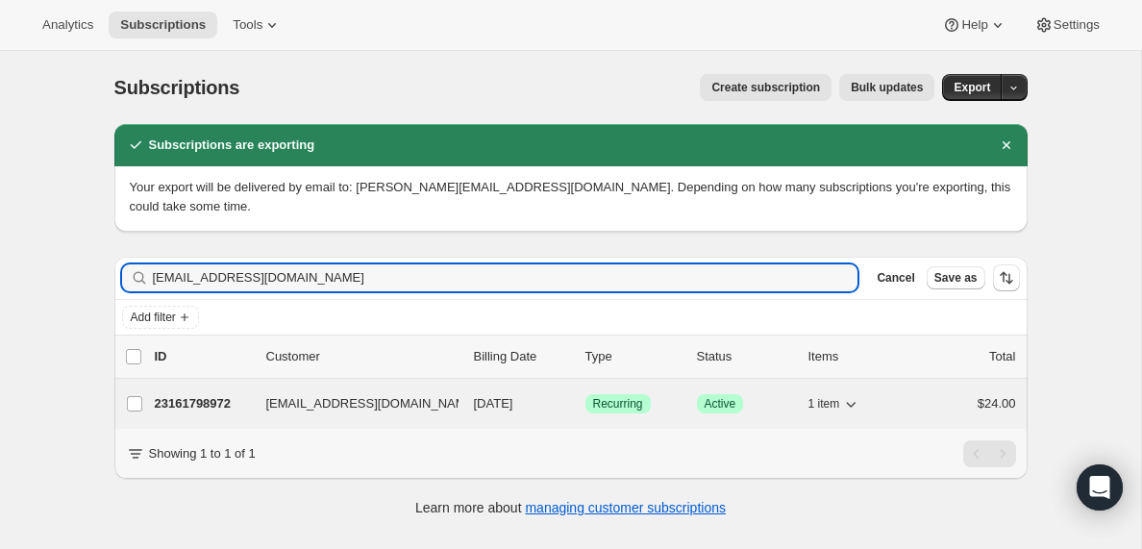
click at [189, 405] on p "23161798972" at bounding box center [203, 403] width 96 height 19
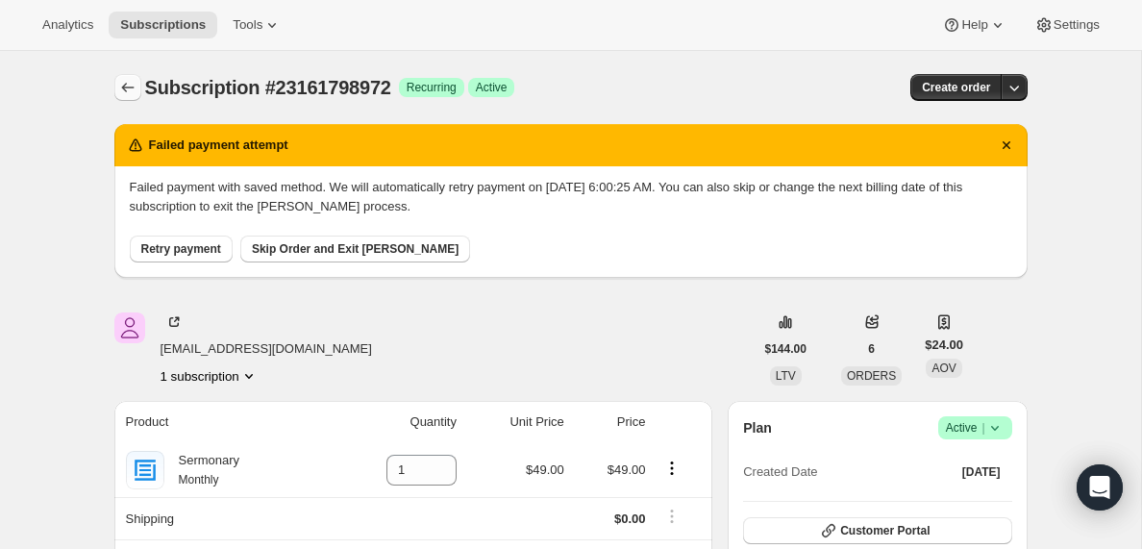
click at [125, 88] on icon "Subscriptions" at bounding box center [127, 87] width 19 height 19
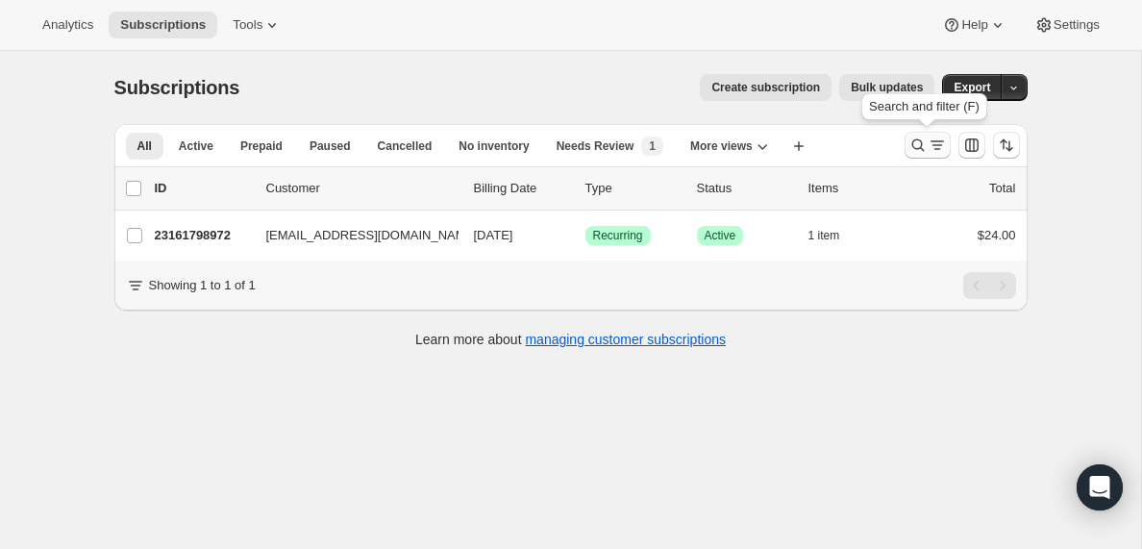
click at [935, 146] on icon "Search and filter results" at bounding box center [937, 145] width 19 height 19
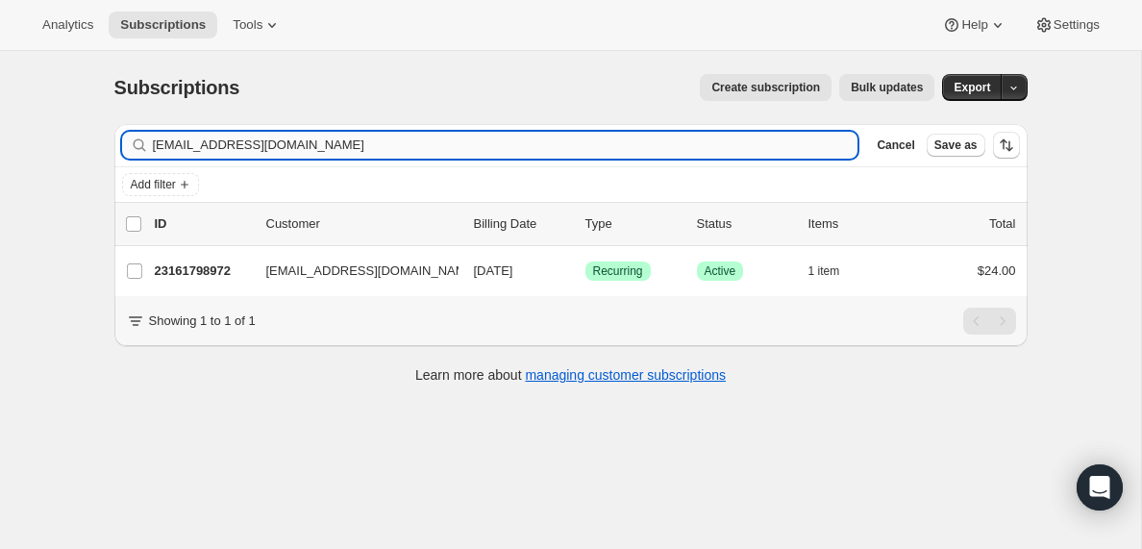
click at [294, 144] on input "[EMAIL_ADDRESS][DOMAIN_NAME]" at bounding box center [506, 145] width 706 height 27
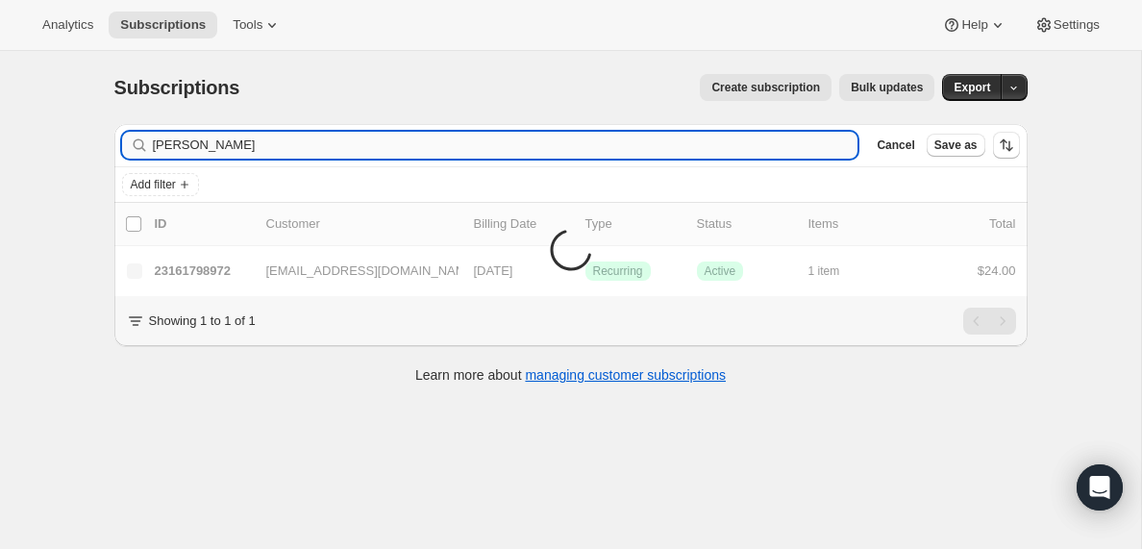
type input "[PERSON_NAME]"
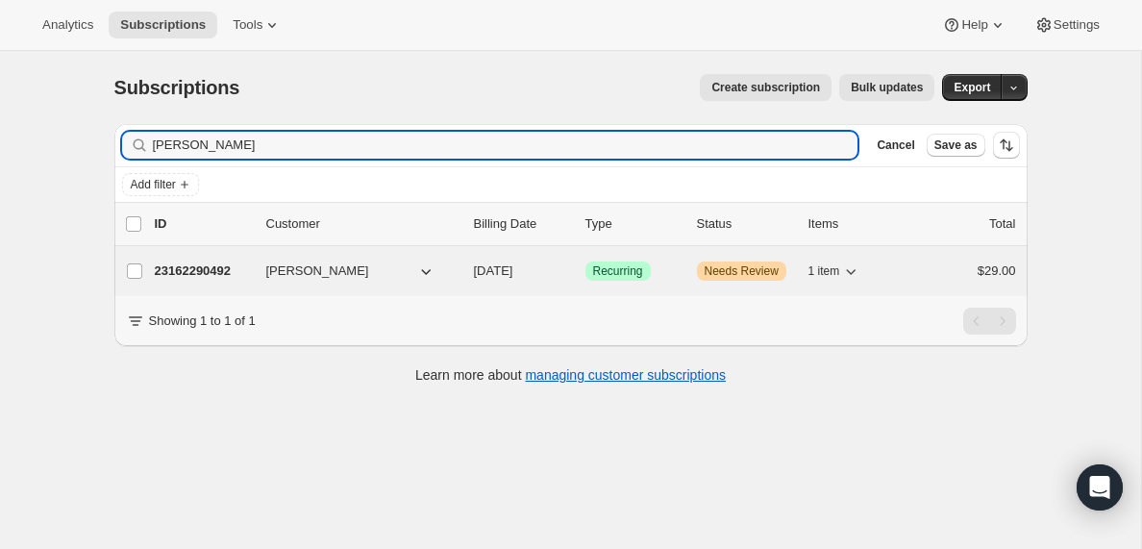
click at [216, 275] on p "23162290492" at bounding box center [203, 271] width 96 height 19
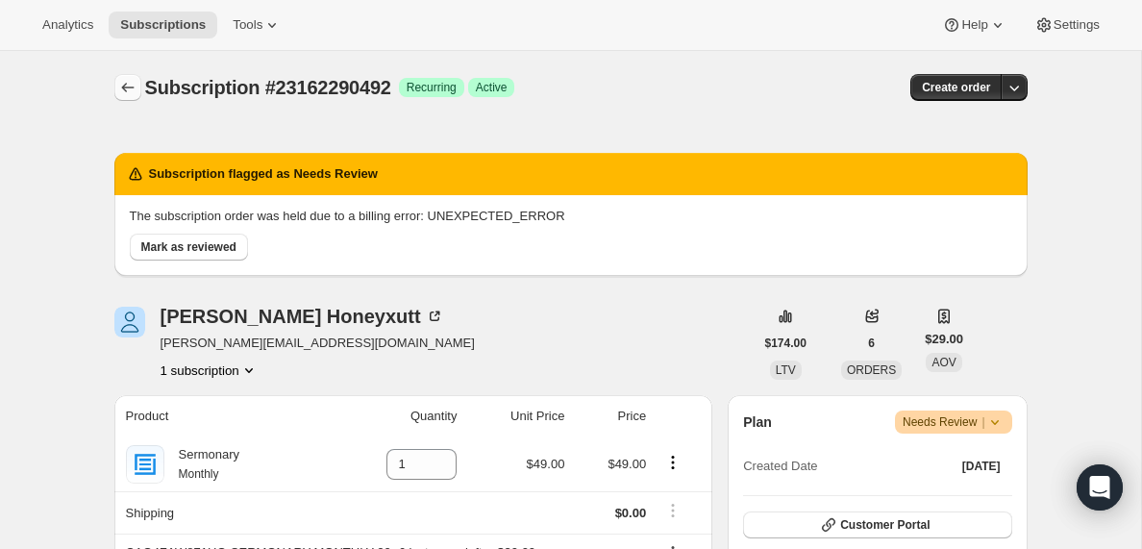
click at [121, 92] on icon "Subscriptions" at bounding box center [127, 87] width 19 height 19
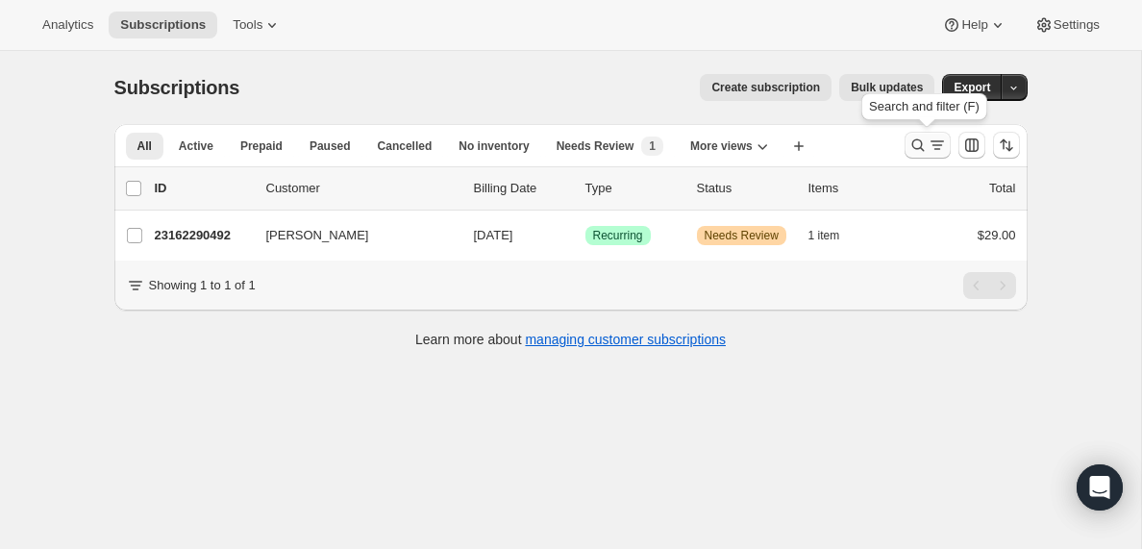
click at [931, 150] on icon "Search and filter results" at bounding box center [937, 145] width 19 height 19
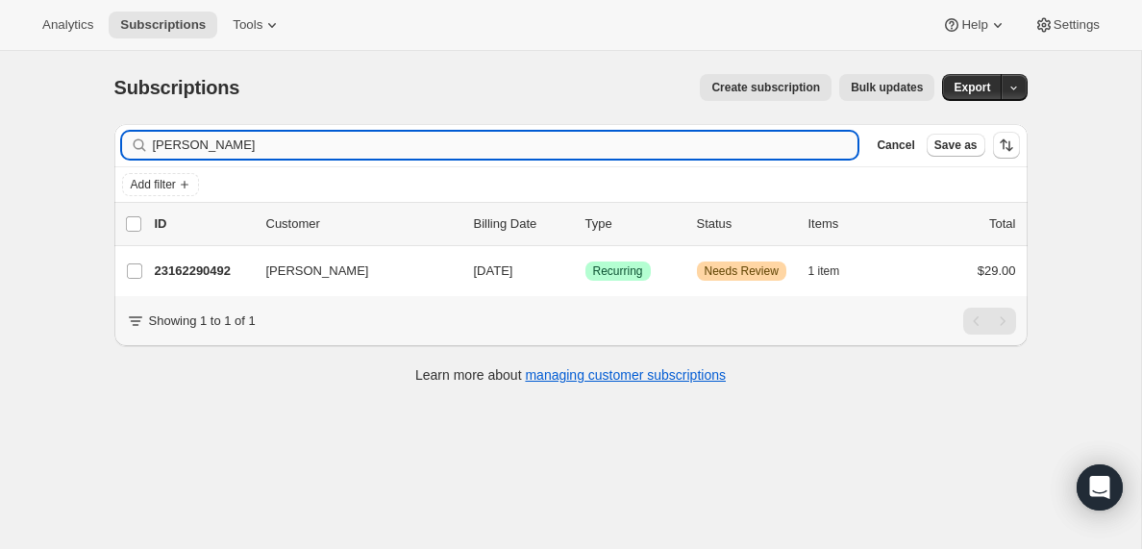
click at [229, 152] on input "[PERSON_NAME]" at bounding box center [506, 145] width 706 height 27
click at [313, 145] on input "[PERSON_NAME][EMAIL_ADDRESS][DOMAIN_NAME]" at bounding box center [488, 145] width 671 height 27
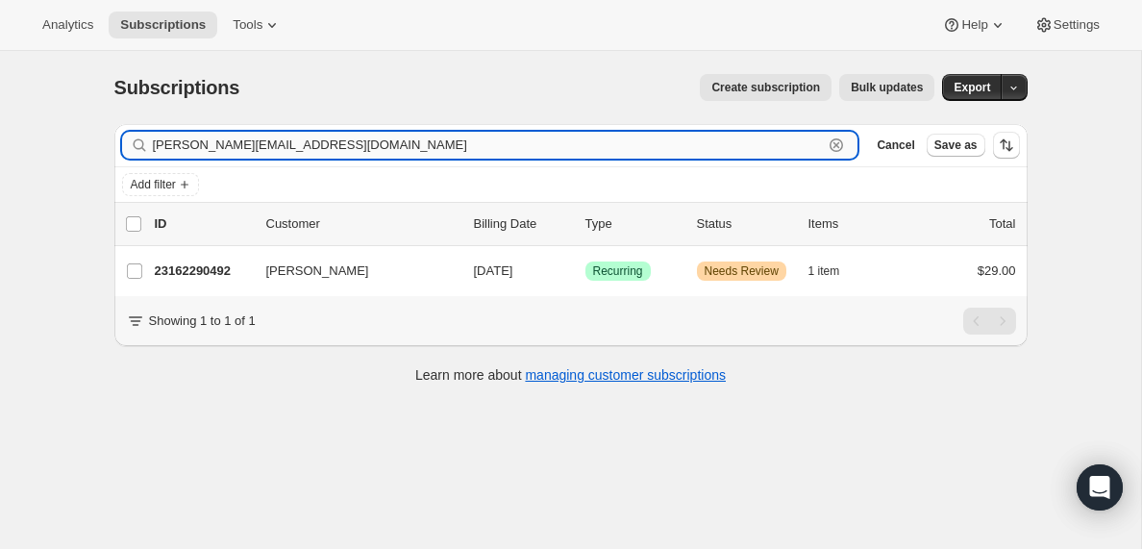
click at [313, 145] on input "[PERSON_NAME][EMAIL_ADDRESS][DOMAIN_NAME]" at bounding box center [488, 145] width 671 height 27
paste input "[EMAIL_ADDRESS]"
type input "[EMAIL_ADDRESS][DOMAIN_NAME]"
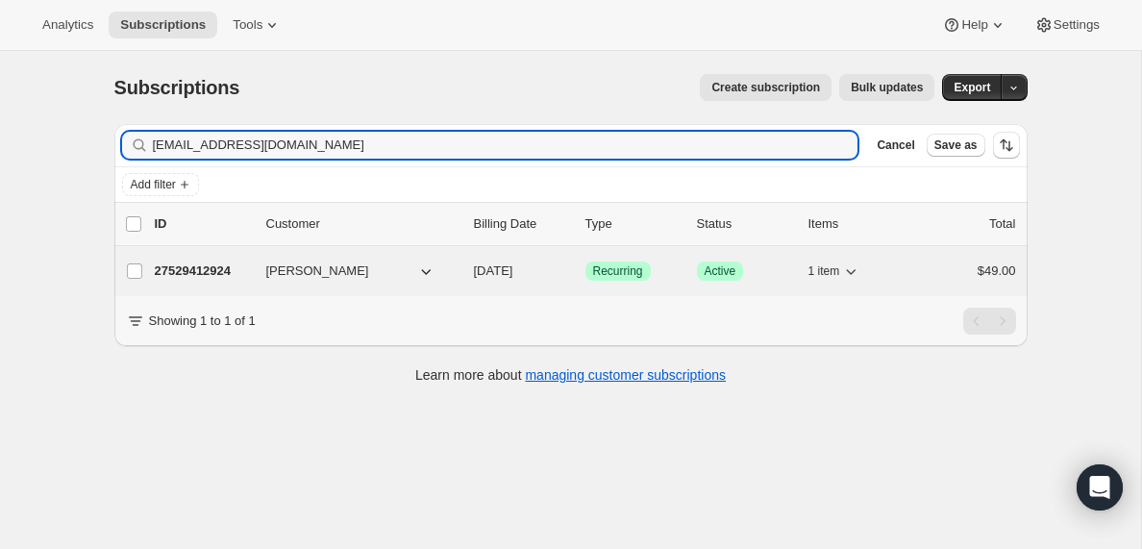
click at [205, 271] on p "27529412924" at bounding box center [203, 271] width 96 height 19
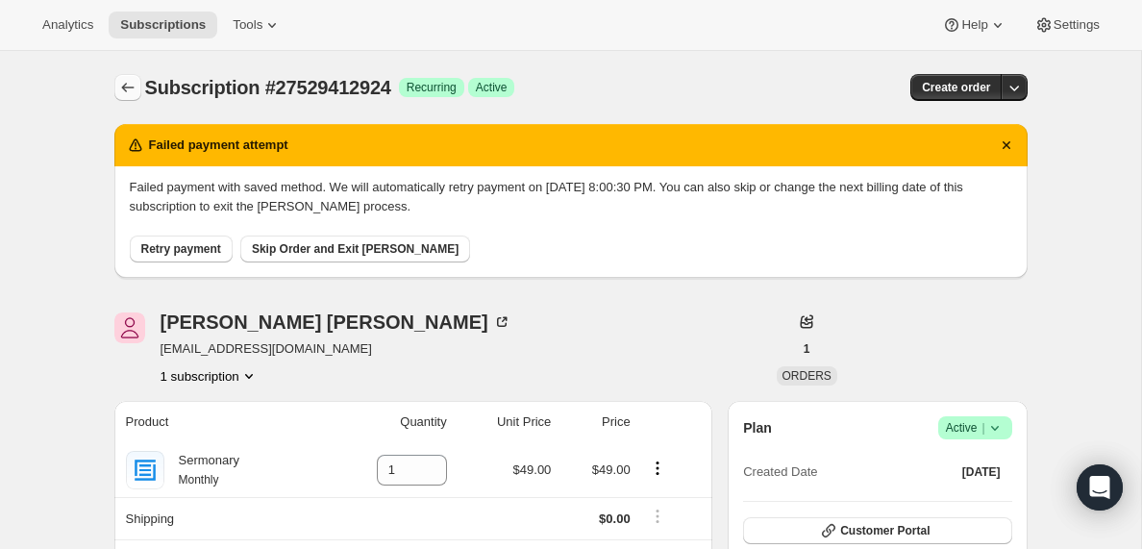
click at [118, 90] on icon "Subscriptions" at bounding box center [127, 87] width 19 height 19
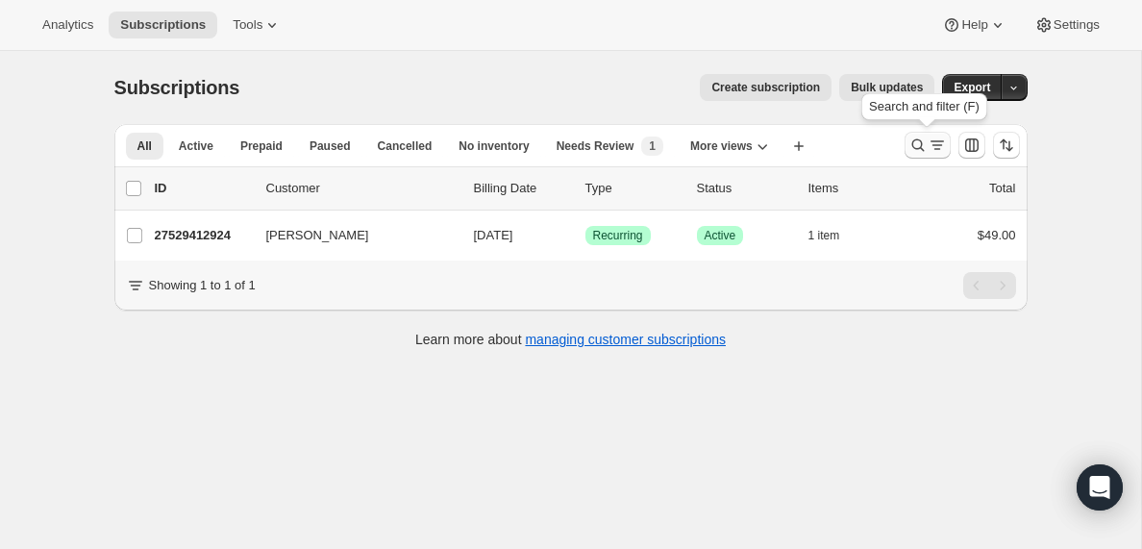
click at [935, 148] on icon "Search and filter results" at bounding box center [937, 145] width 19 height 19
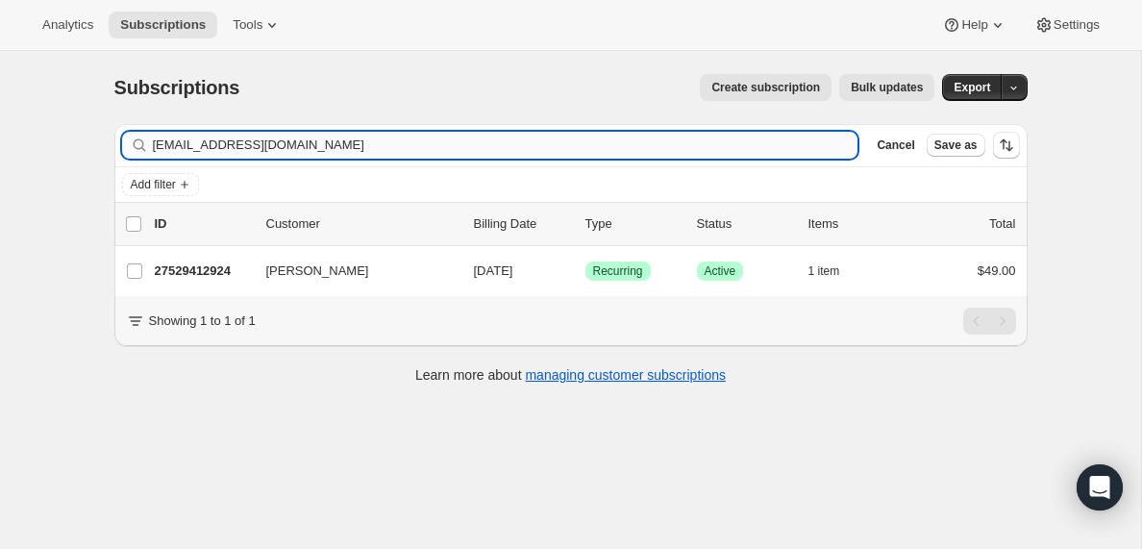
click at [248, 148] on input "[EMAIL_ADDRESS][DOMAIN_NAME]" at bounding box center [506, 145] width 706 height 27
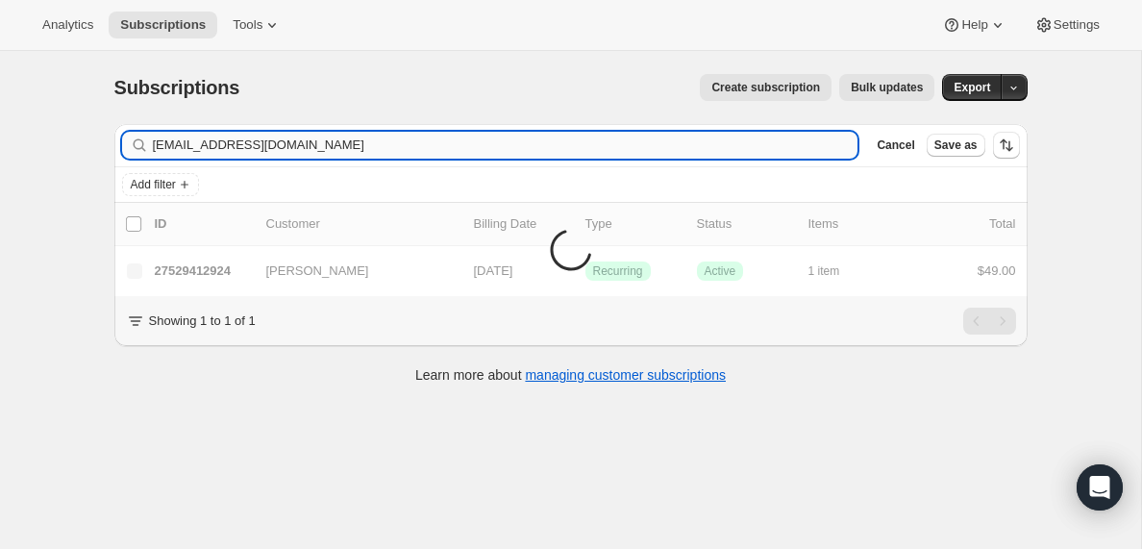
type input "[EMAIL_ADDRESS][DOMAIN_NAME]"
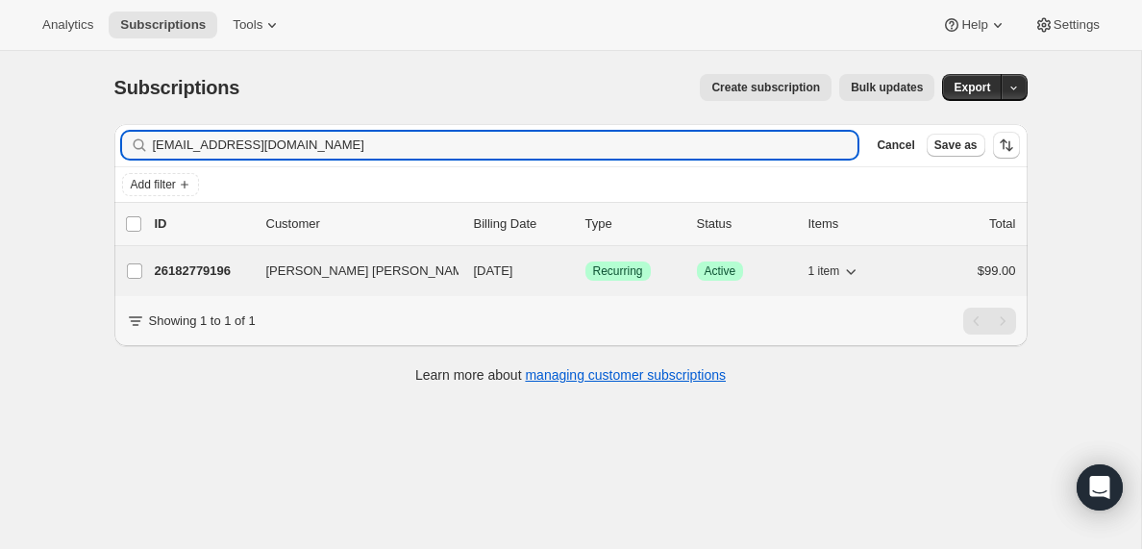
click at [184, 270] on p "26182779196" at bounding box center [203, 271] width 96 height 19
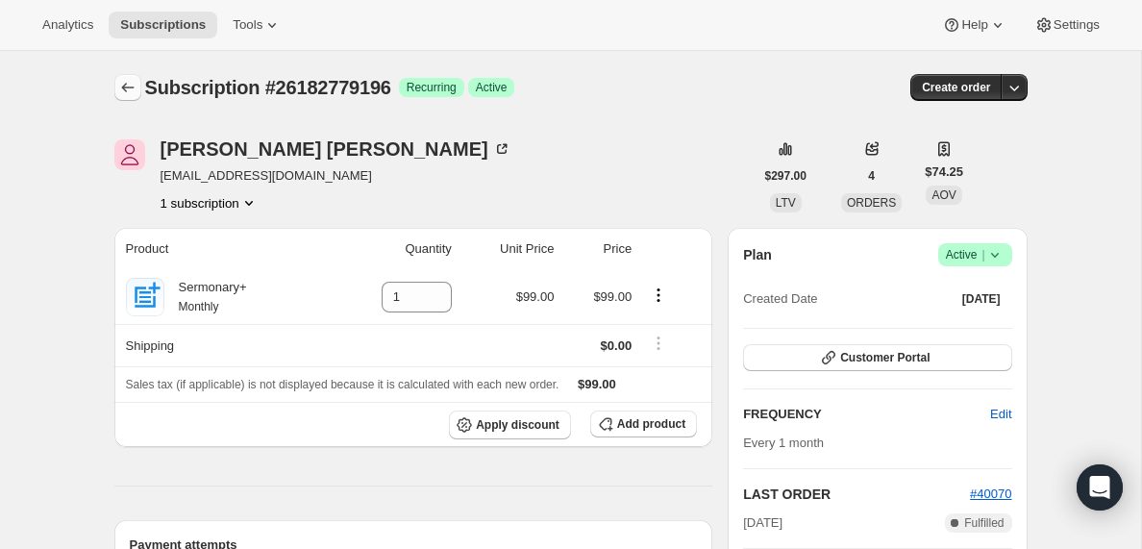
click at [127, 91] on icon "Subscriptions" at bounding box center [127, 87] width 19 height 19
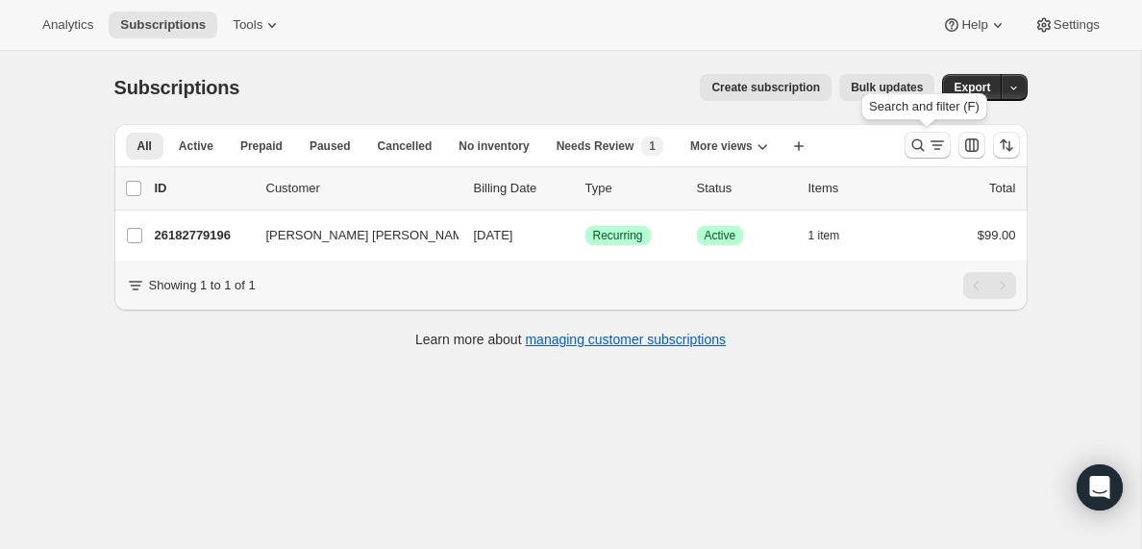
click at [928, 144] on icon "Search and filter results" at bounding box center [937, 145] width 19 height 19
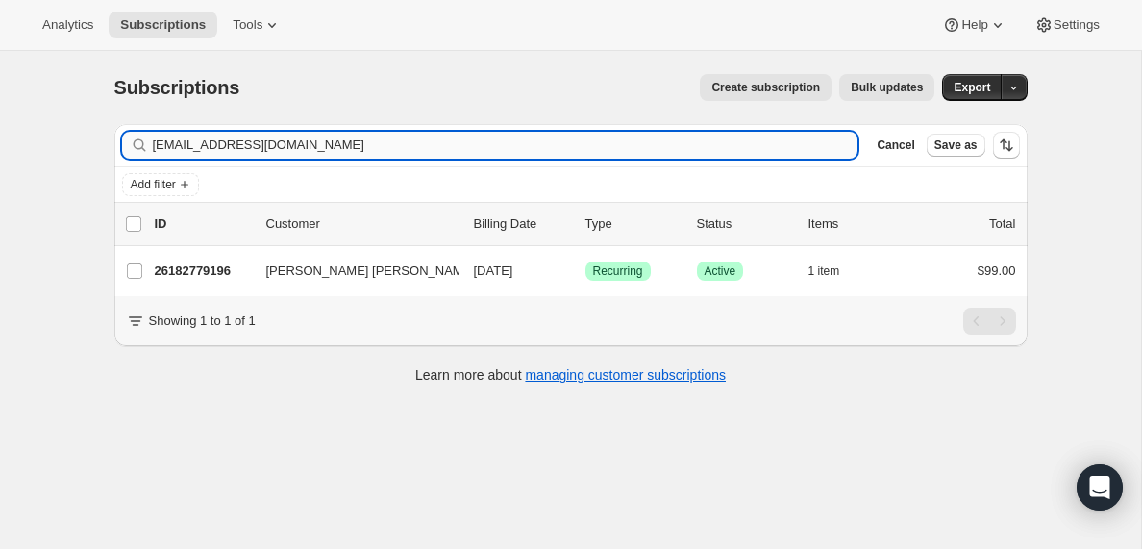
click at [224, 139] on input "[EMAIL_ADDRESS][DOMAIN_NAME]" at bounding box center [506, 145] width 706 height 27
type input "[EMAIL_ADDRESS][DOMAIN_NAME]"
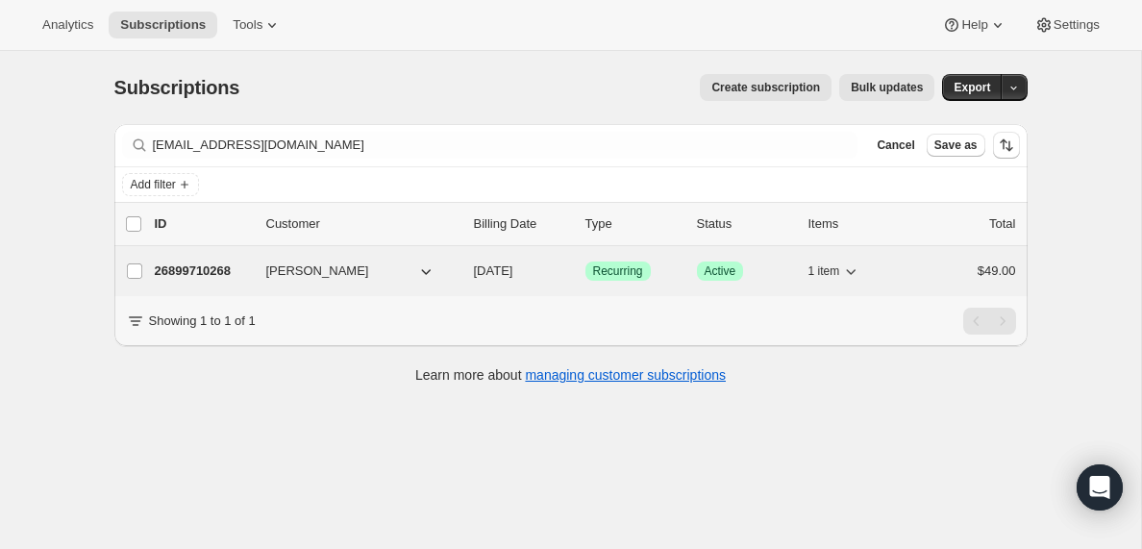
click at [212, 269] on p "26899710268" at bounding box center [203, 271] width 96 height 19
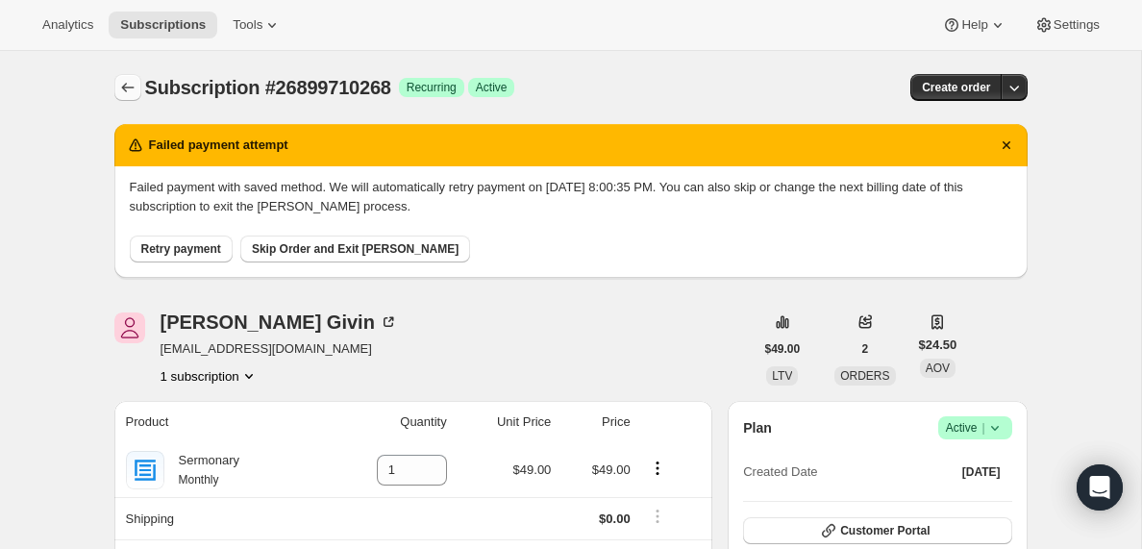
click at [127, 84] on icon "Subscriptions" at bounding box center [127, 87] width 19 height 19
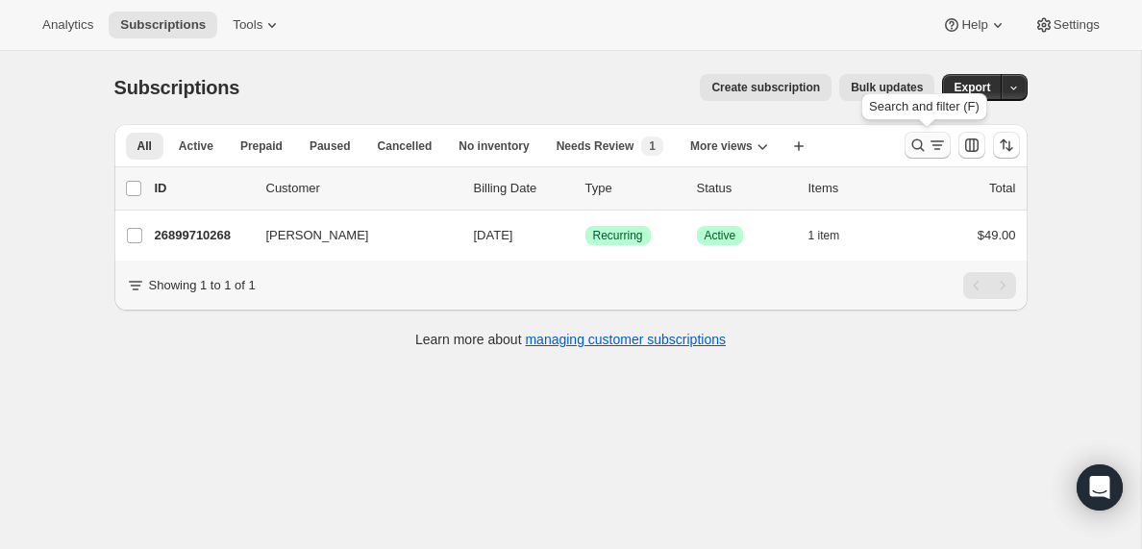
click at [925, 150] on icon "Search and filter results" at bounding box center [918, 145] width 19 height 19
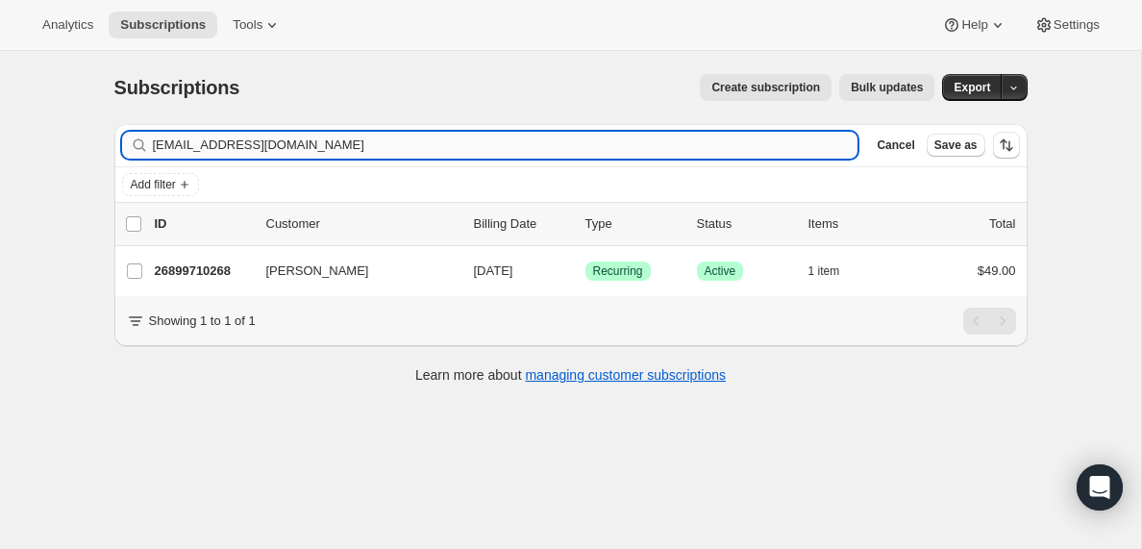
click at [227, 144] on input "[EMAIL_ADDRESS][DOMAIN_NAME]" at bounding box center [506, 145] width 706 height 27
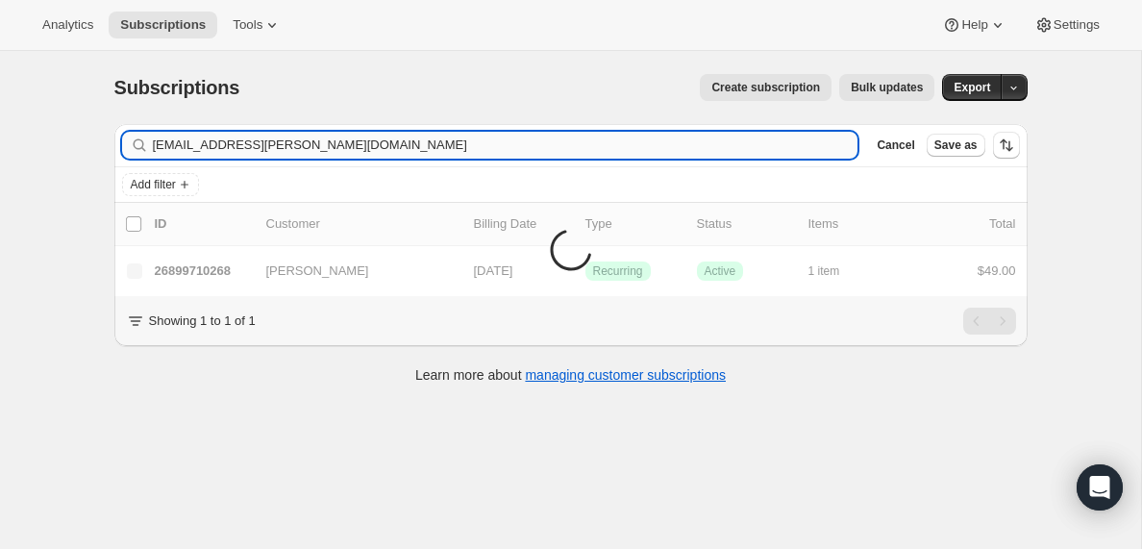
type input "[EMAIL_ADDRESS][PERSON_NAME][DOMAIN_NAME]"
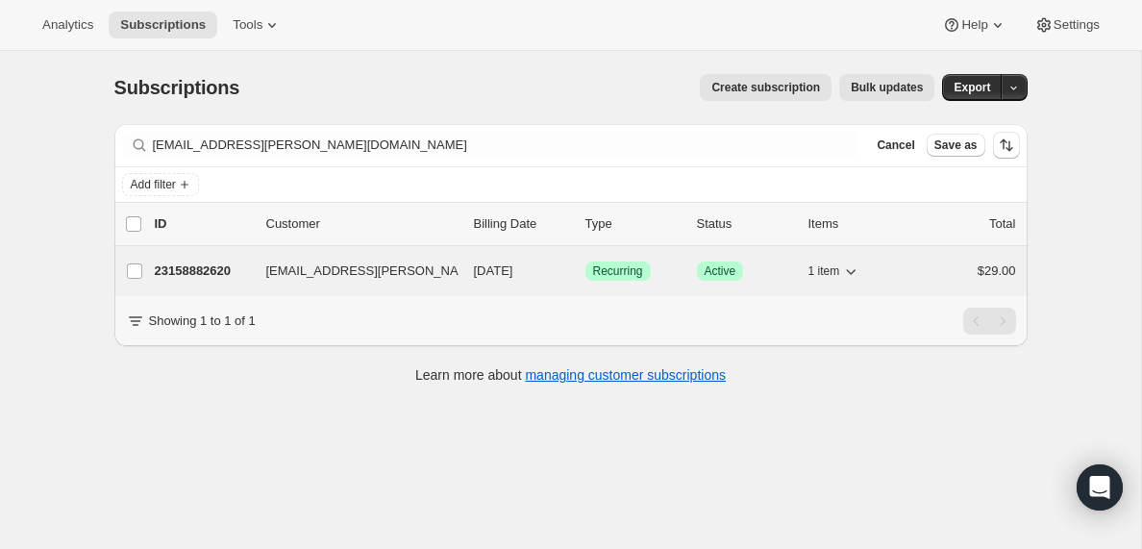
click at [202, 271] on p "23158882620" at bounding box center [203, 271] width 96 height 19
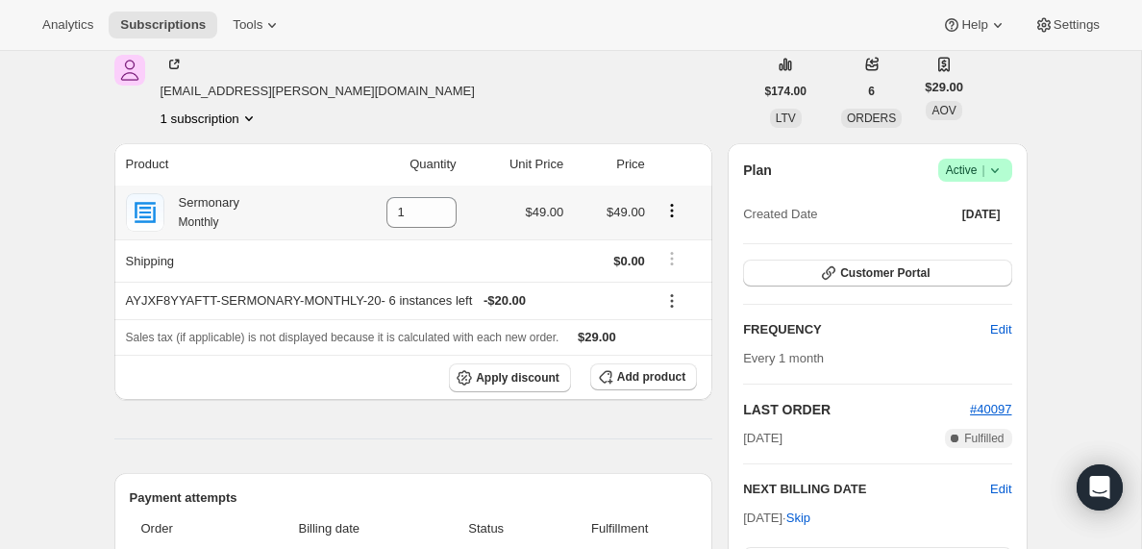
scroll to position [61, 0]
